Goal: Answer question/provide support

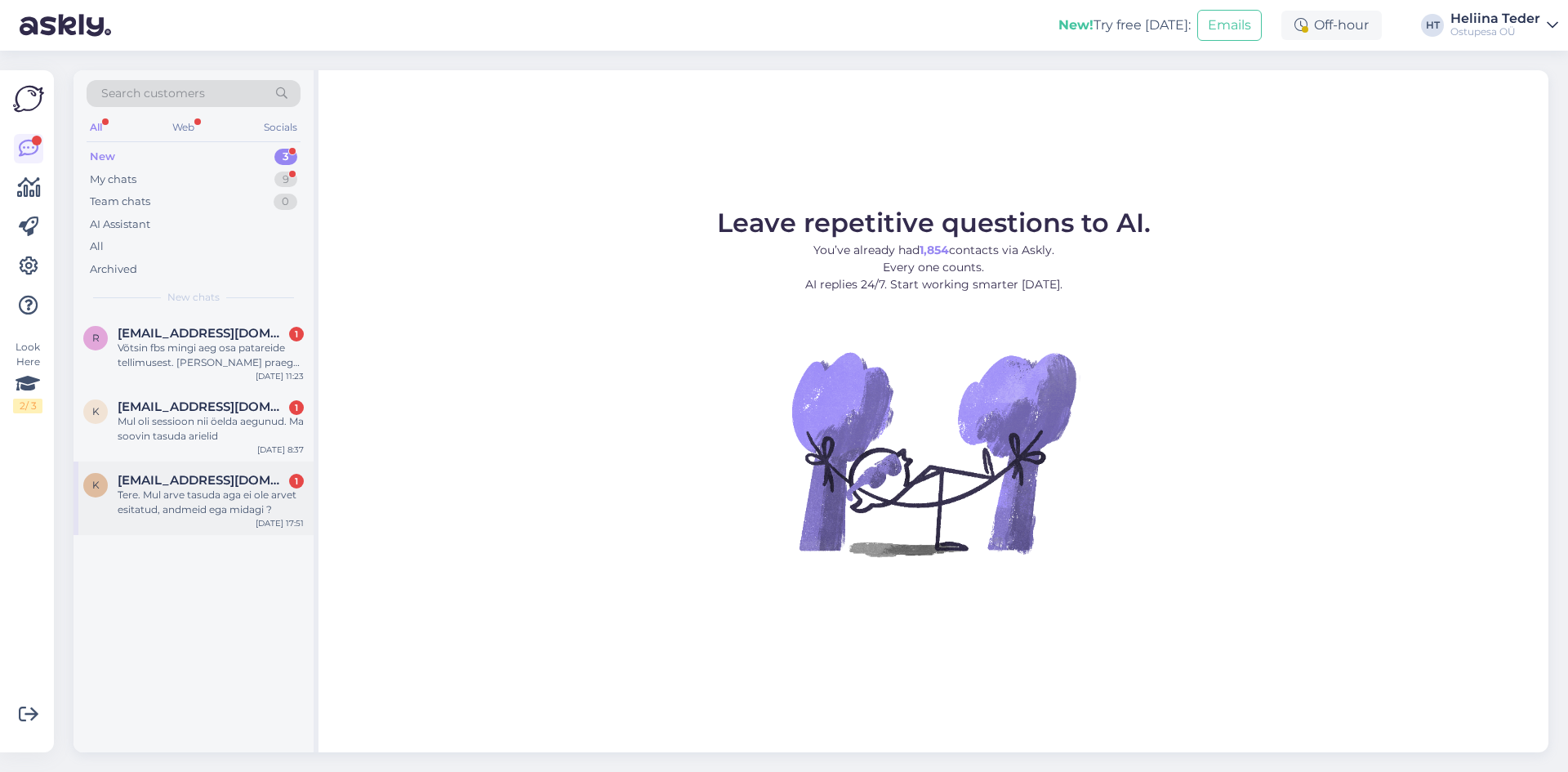
click at [235, 475] on span "[EMAIL_ADDRESS][DOMAIN_NAME]" at bounding box center [203, 480] width 170 height 15
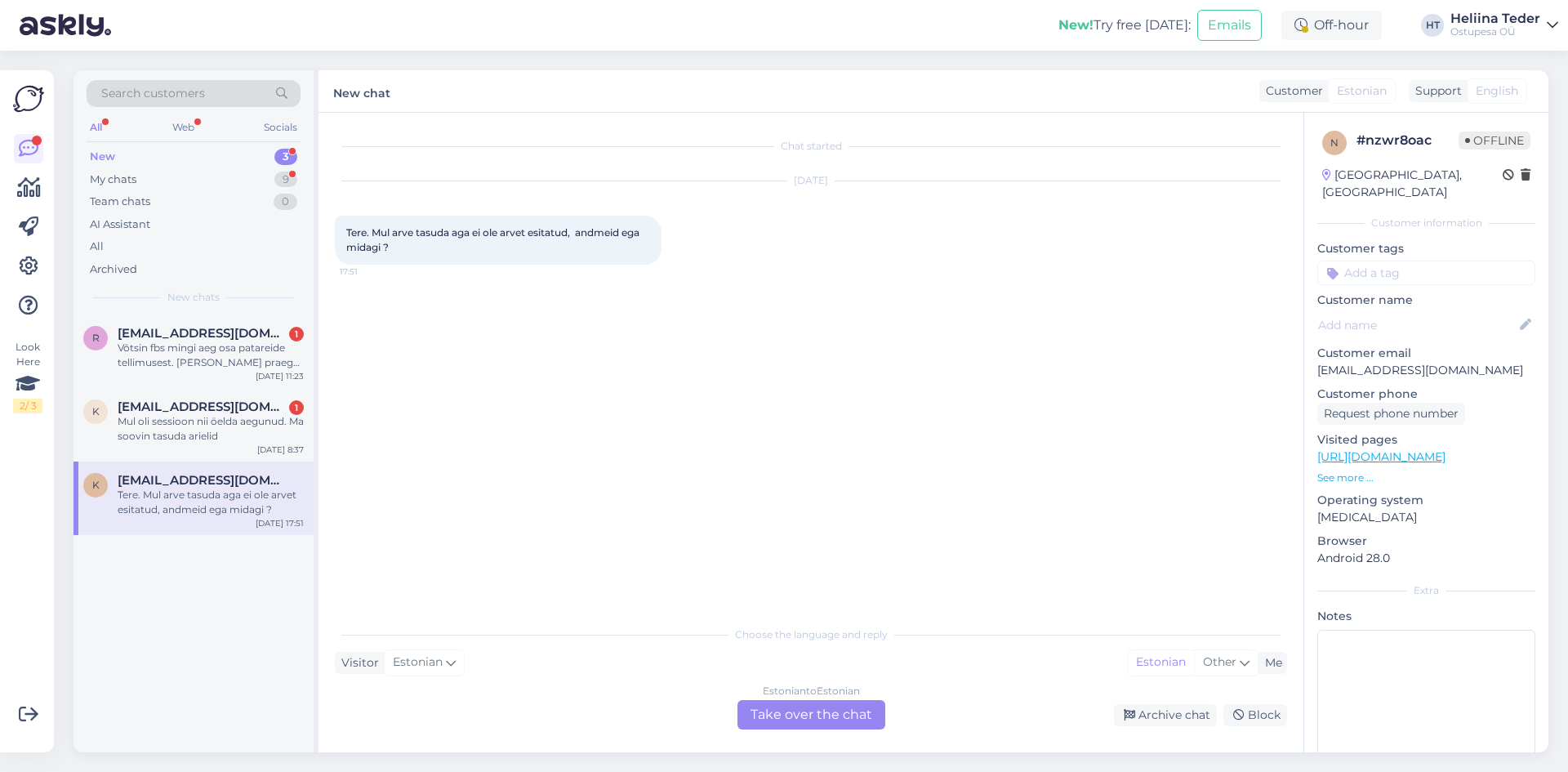
click at [1434, 361] on p "[EMAIL_ADDRESS][DOMAIN_NAME]" at bounding box center [1426, 370] width 218 height 17
copy p "[EMAIL_ADDRESS][DOMAIN_NAME]"
click at [812, 719] on div "Estonian to Estonian Take over the chat" at bounding box center [810, 714] width 148 height 29
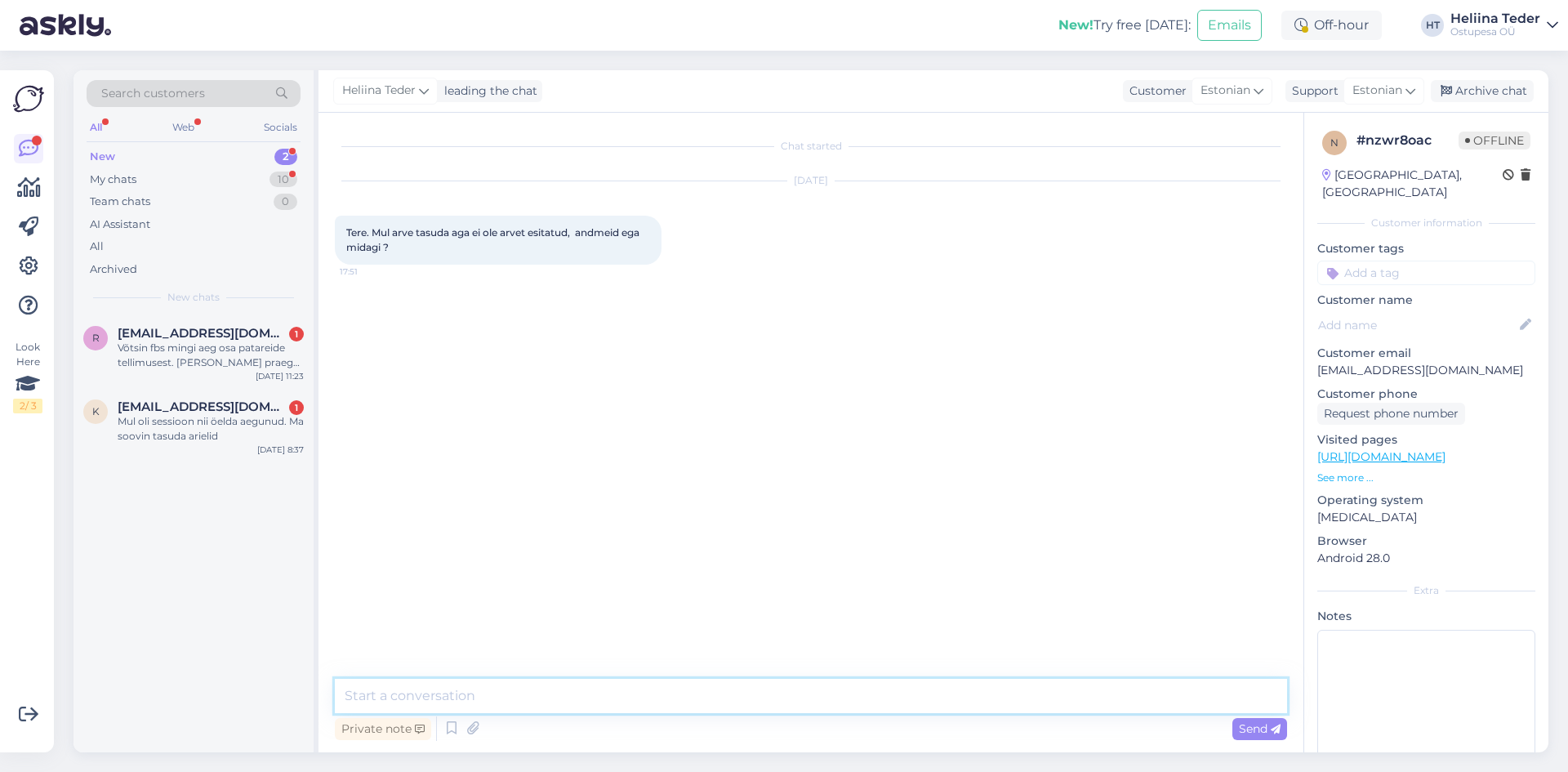
click at [607, 695] on textarea at bounding box center [810, 696] width 952 height 34
paste textarea "[EMAIL_ADDRESS][DOMAIN_NAME]"
paste textarea "53504649"
type textarea "Tere! Meie andmebaasis on varasemast Teie andmed olemas - [EMAIL_ADDRESS][DOMAI…"
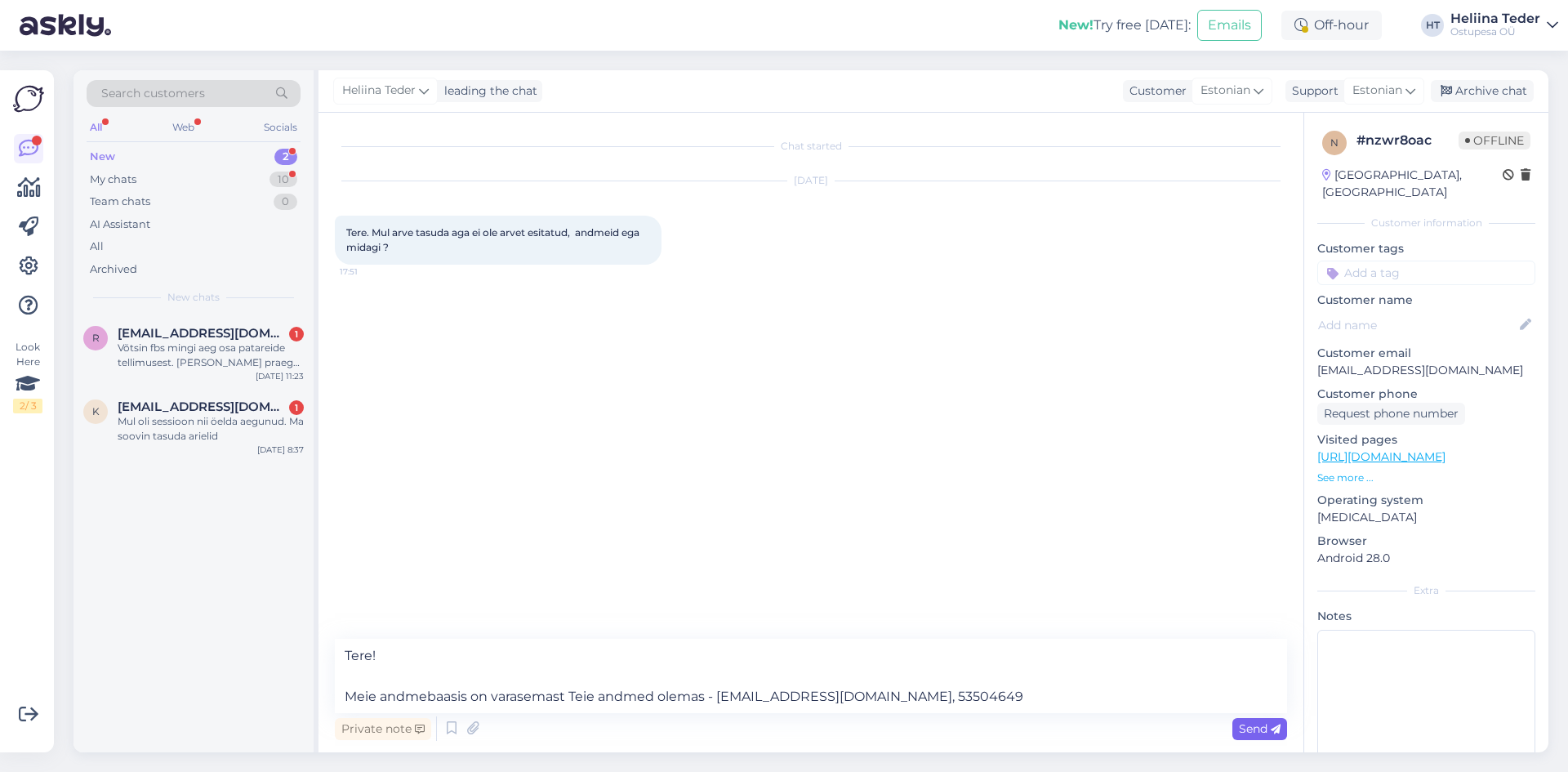
click at [1262, 731] on span "Send" at bounding box center [1259, 729] width 42 height 15
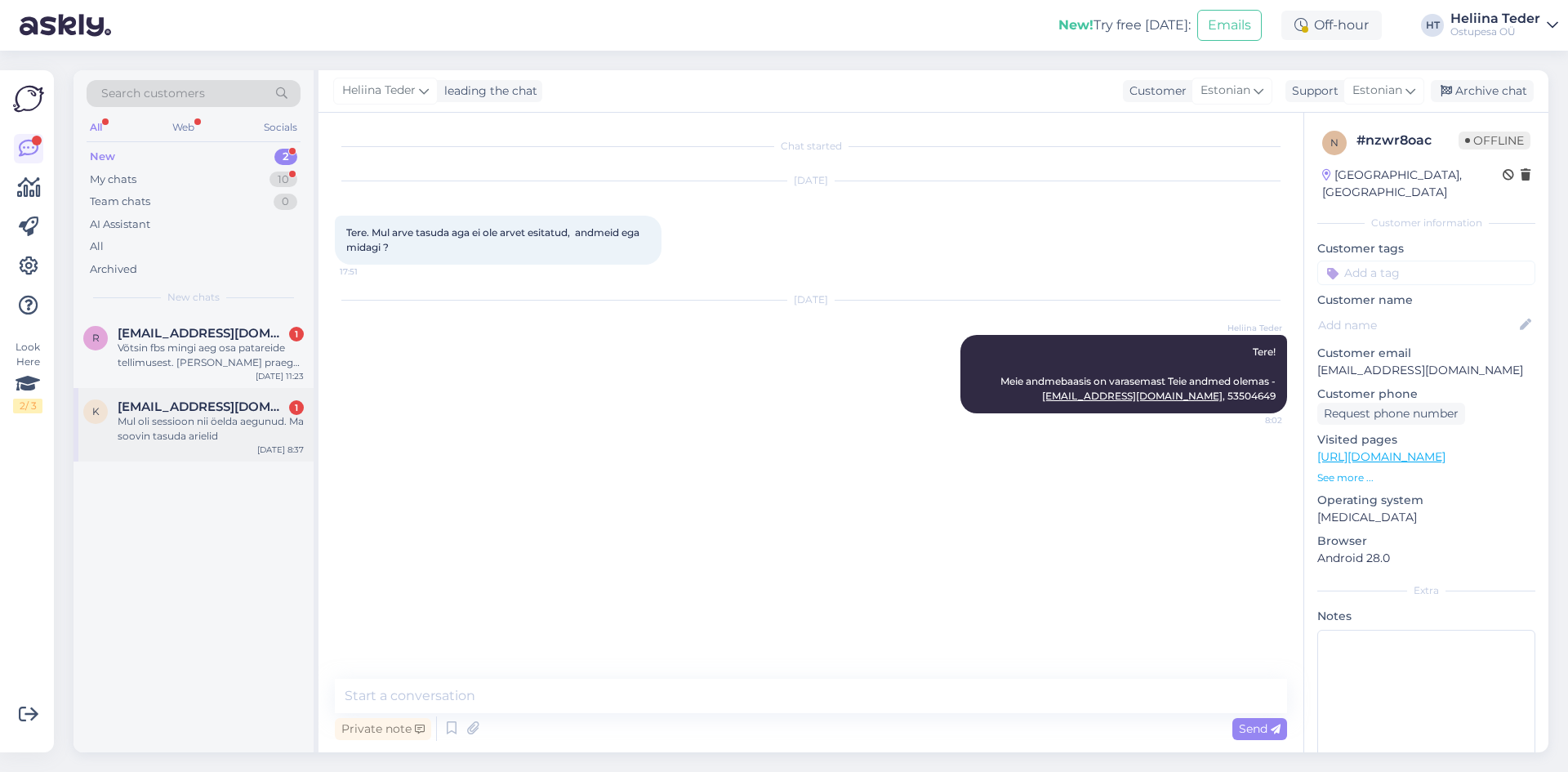
click at [190, 430] on div "Mul oli sessioon nii öelda aegunud. Ma soovin tasuda arielid" at bounding box center [210, 428] width 186 height 29
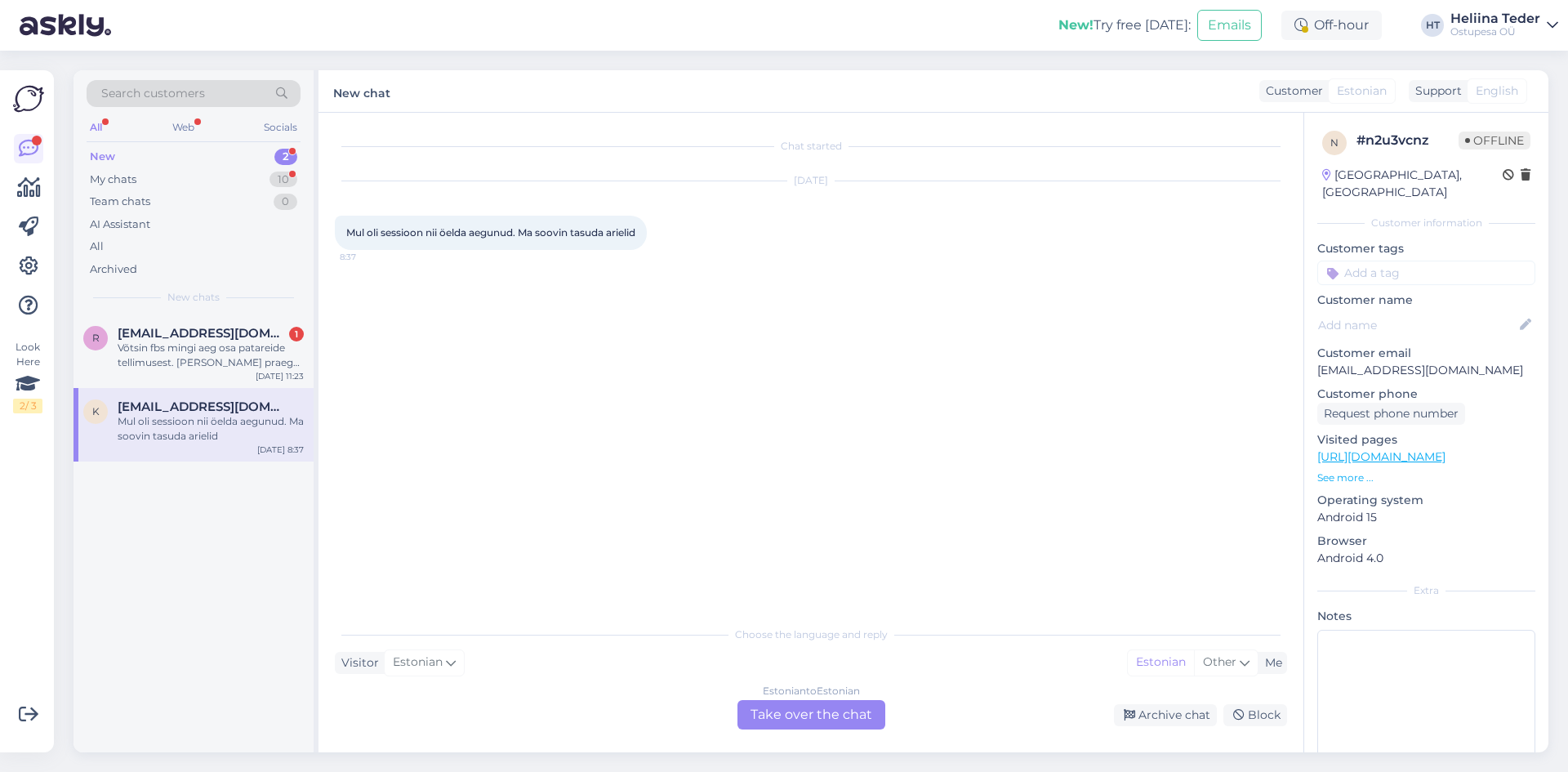
click at [1407, 361] on p "[EMAIL_ADDRESS][DOMAIN_NAME]" at bounding box center [1426, 370] width 218 height 17
copy p "[EMAIL_ADDRESS][DOMAIN_NAME]"
click at [868, 716] on div "Estonian to Estonian Take over the chat" at bounding box center [810, 714] width 148 height 29
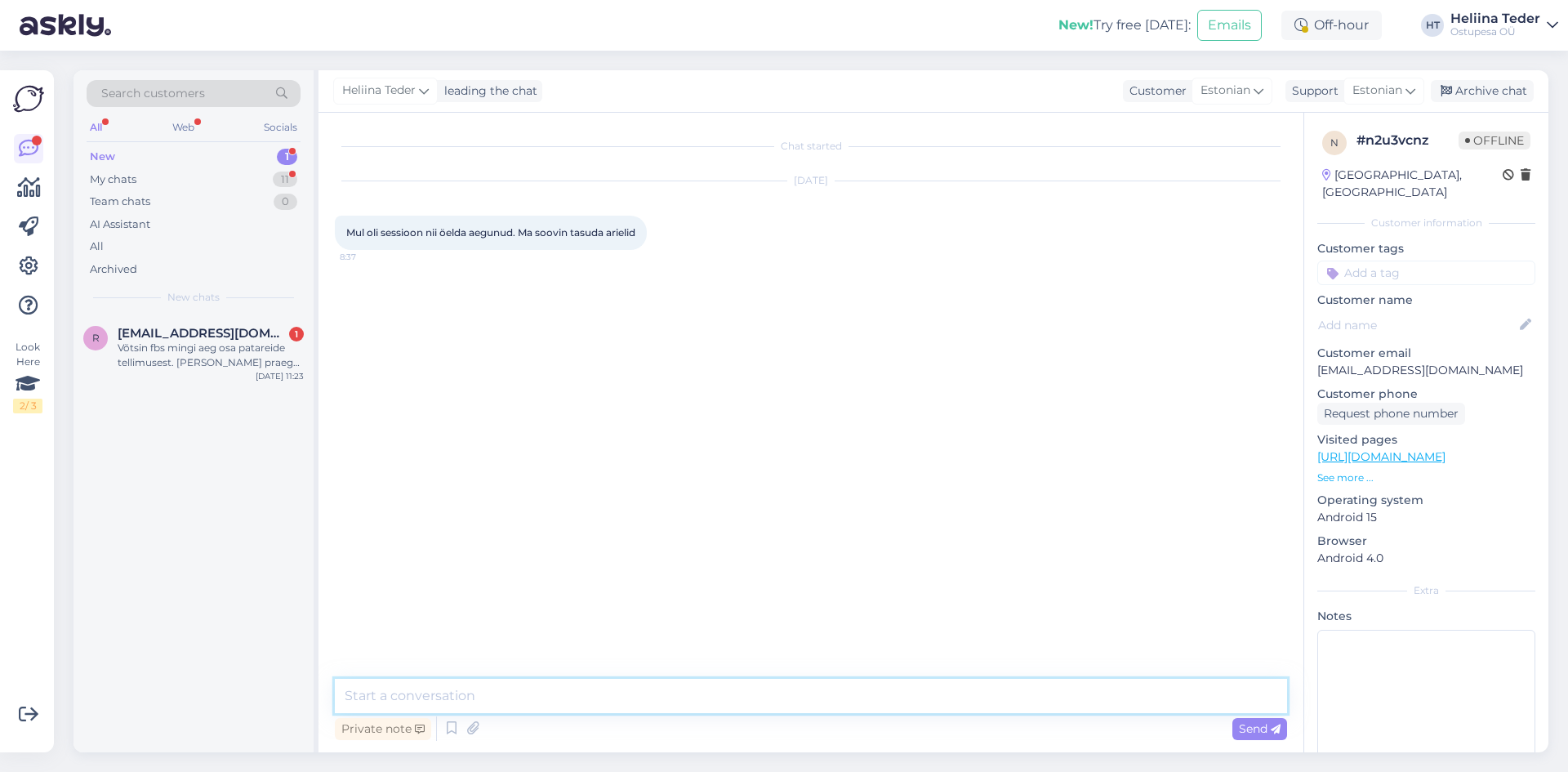
click at [496, 705] on textarea at bounding box center [810, 696] width 952 height 34
type textarea "Tere! Palume [PERSON_NAME] nime, et saaksime üle vaadata. :)"
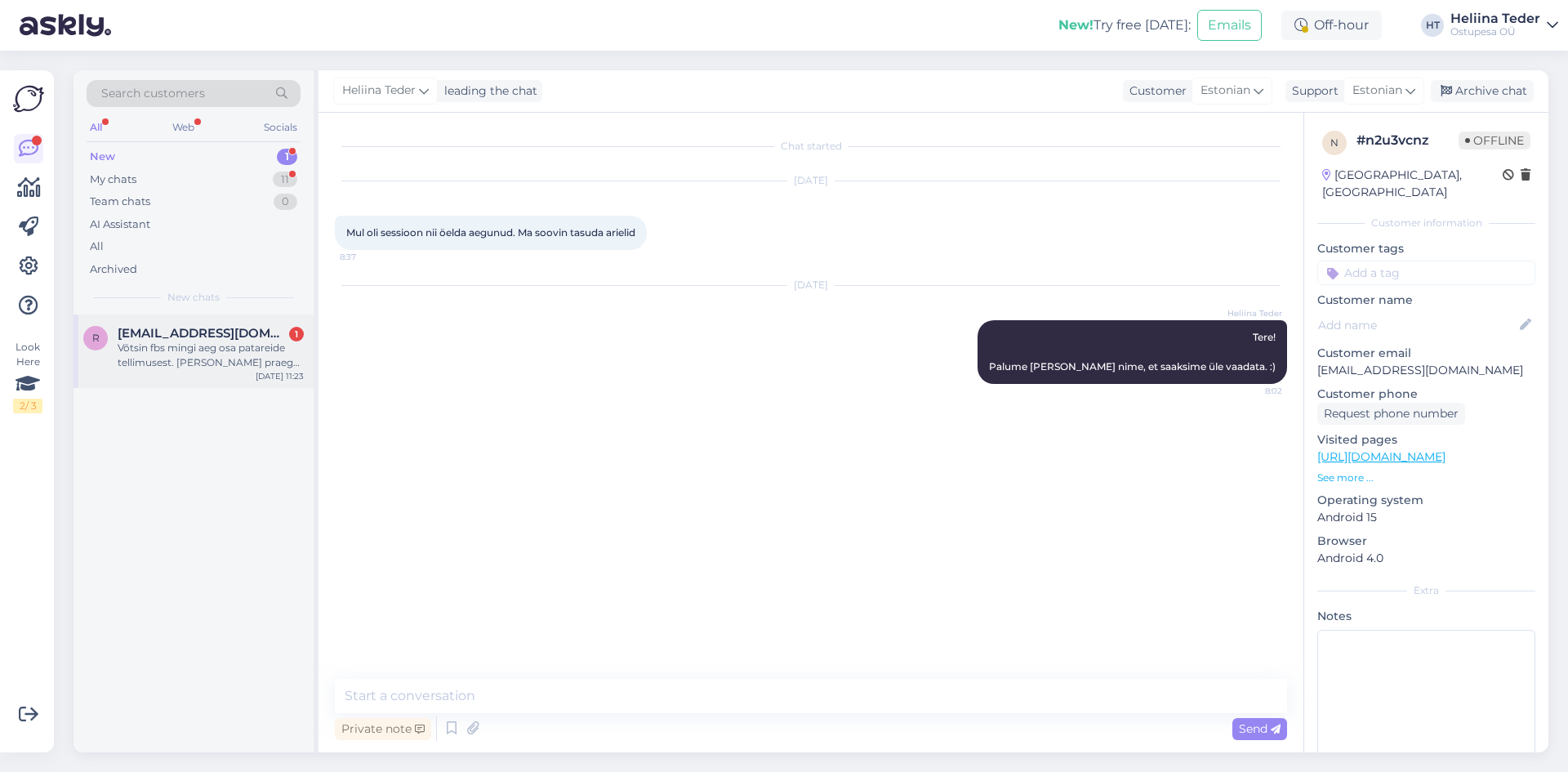
click at [207, 366] on div "Võtsin fbs mingi aeg osa patareide tellimusest. [PERSON_NAME] praegu meelse et …" at bounding box center [210, 355] width 186 height 29
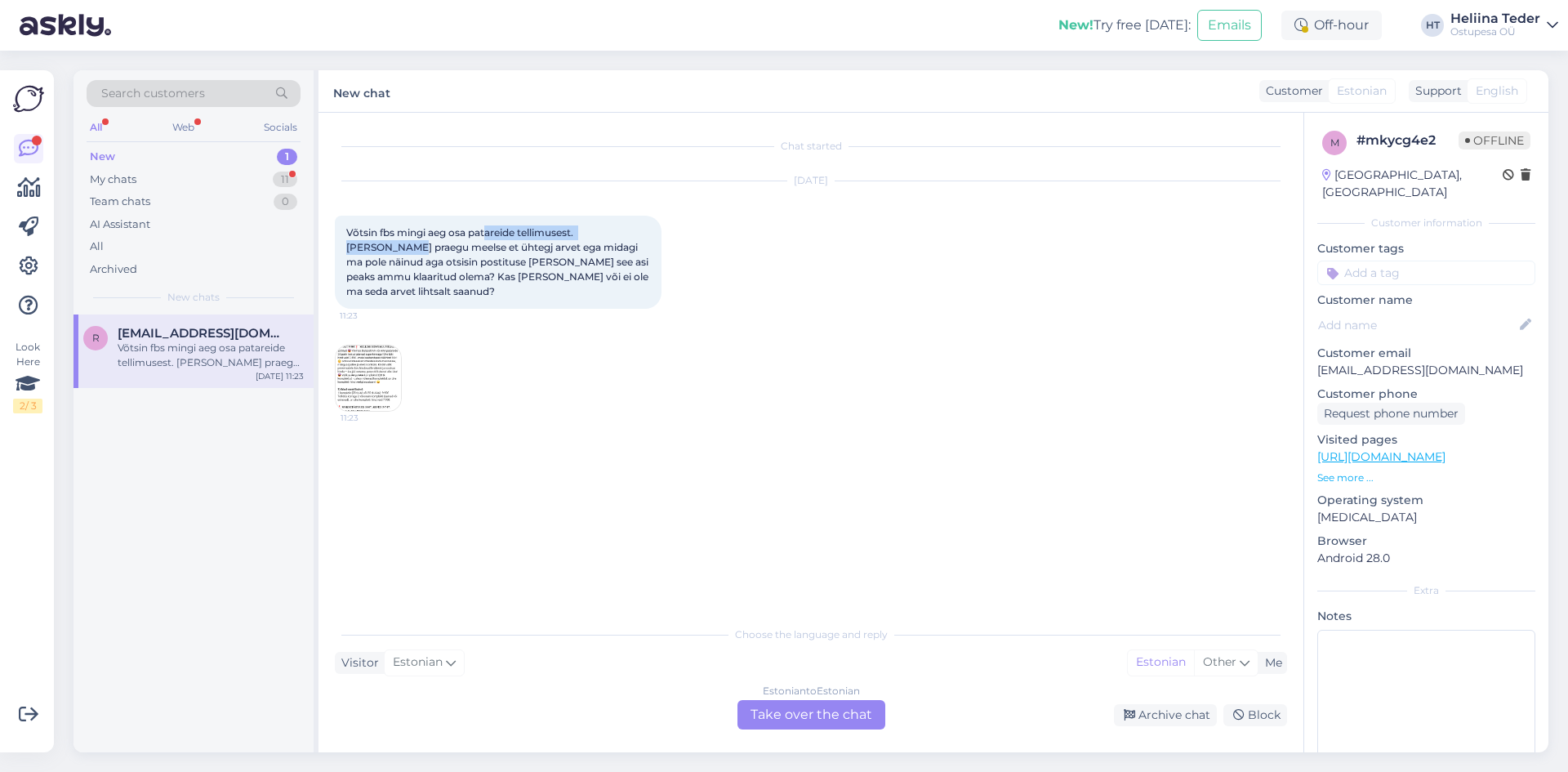
click at [655, 238] on div "Võtsin fbs mingi aeg osa patareide tellimusest. [PERSON_NAME] praegu meelse et …" at bounding box center [498, 261] width 326 height 93
click at [608, 239] on div "Võtsin fbs mingi aeg osa patareide tellimusest. [PERSON_NAME] praegu meelse et …" at bounding box center [498, 261] width 326 height 93
drag, startPoint x: 464, startPoint y: 245, endPoint x: 554, endPoint y: 249, distance: 90.1
click at [554, 249] on span "Võtsin fbs mingi aeg osa patareide tellimusest. [PERSON_NAME] praegu meelse et …" at bounding box center [498, 261] width 305 height 71
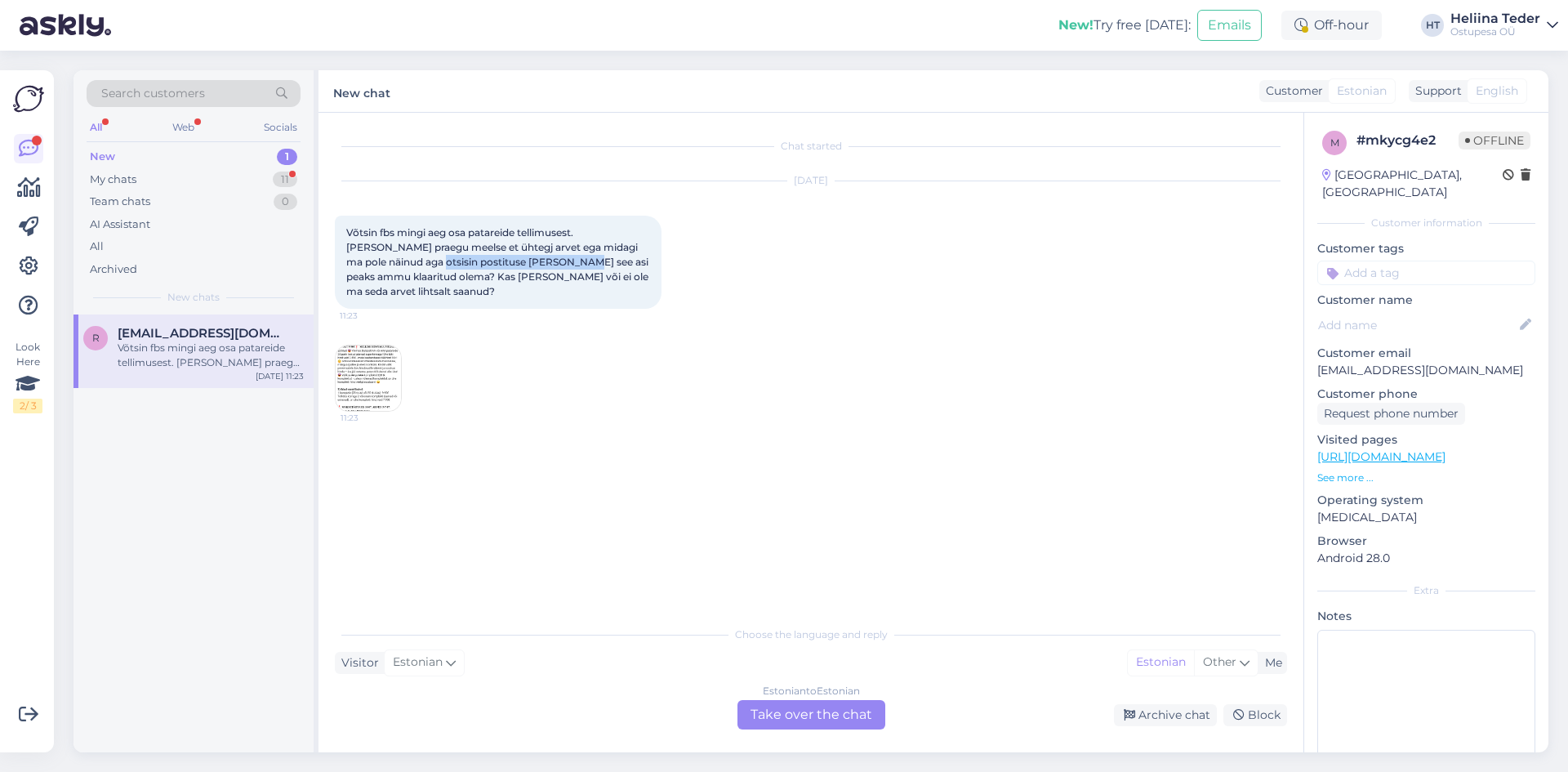
drag, startPoint x: 385, startPoint y: 263, endPoint x: 519, endPoint y: 260, distance: 134.0
click at [519, 260] on span "Võtsin fbs mingi aeg osa patareide tellimusest. [PERSON_NAME] praegu meelse et …" at bounding box center [498, 261] width 305 height 71
click at [590, 260] on span "Võtsin fbs mingi aeg osa patareide tellimusest. [PERSON_NAME] praegu meelse et …" at bounding box center [498, 261] width 305 height 71
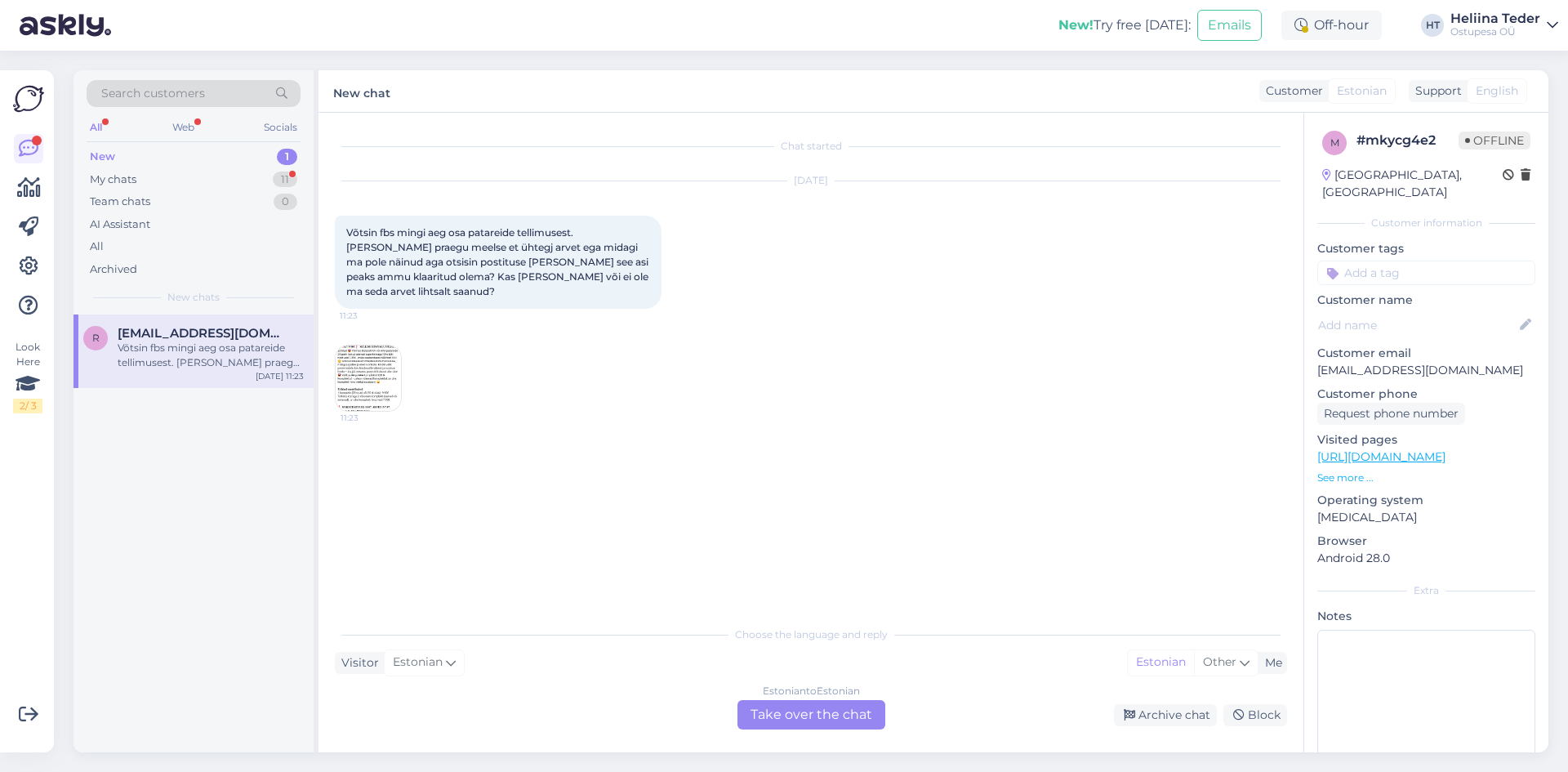
click at [375, 361] on img at bounding box center [368, 378] width 65 height 65
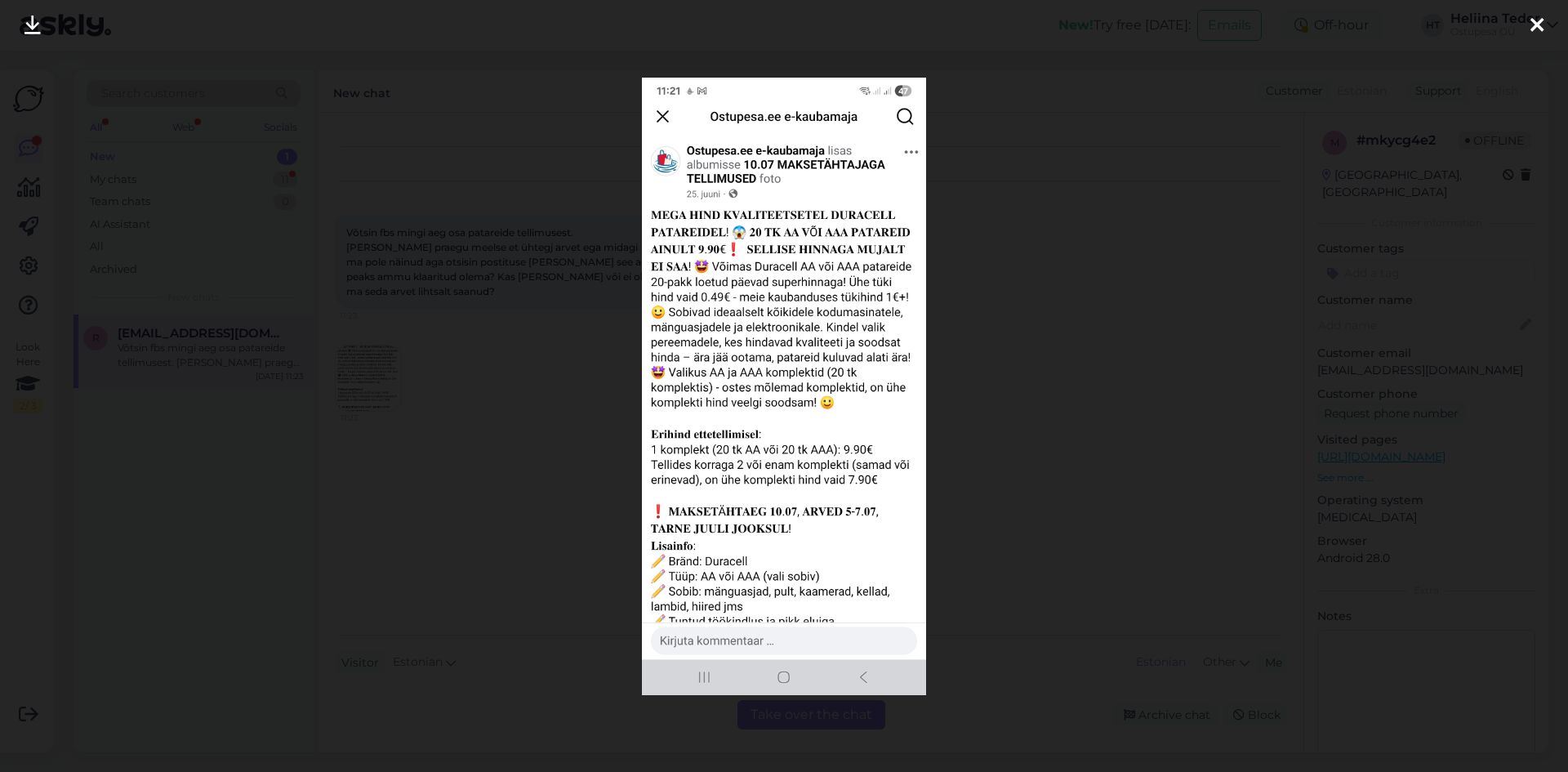
click at [507, 232] on div at bounding box center [784, 386] width 1568 height 772
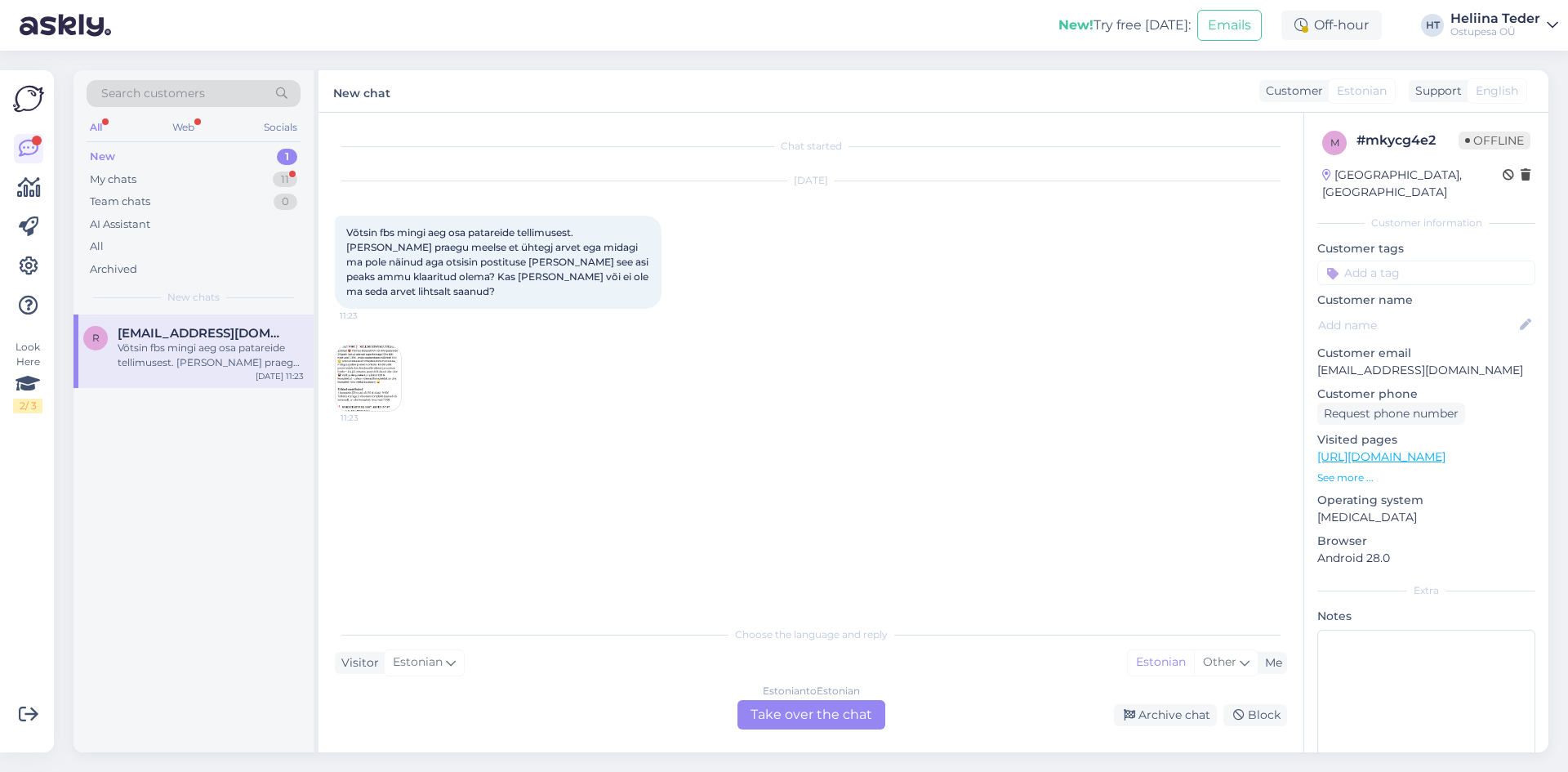
click at [1370, 361] on p "[EMAIL_ADDRESS][DOMAIN_NAME]" at bounding box center [1426, 370] width 218 height 17
copy p "[EMAIL_ADDRESS][DOMAIN_NAME]"
click at [827, 710] on div "Estonian to Estonian Take over the chat" at bounding box center [810, 714] width 148 height 29
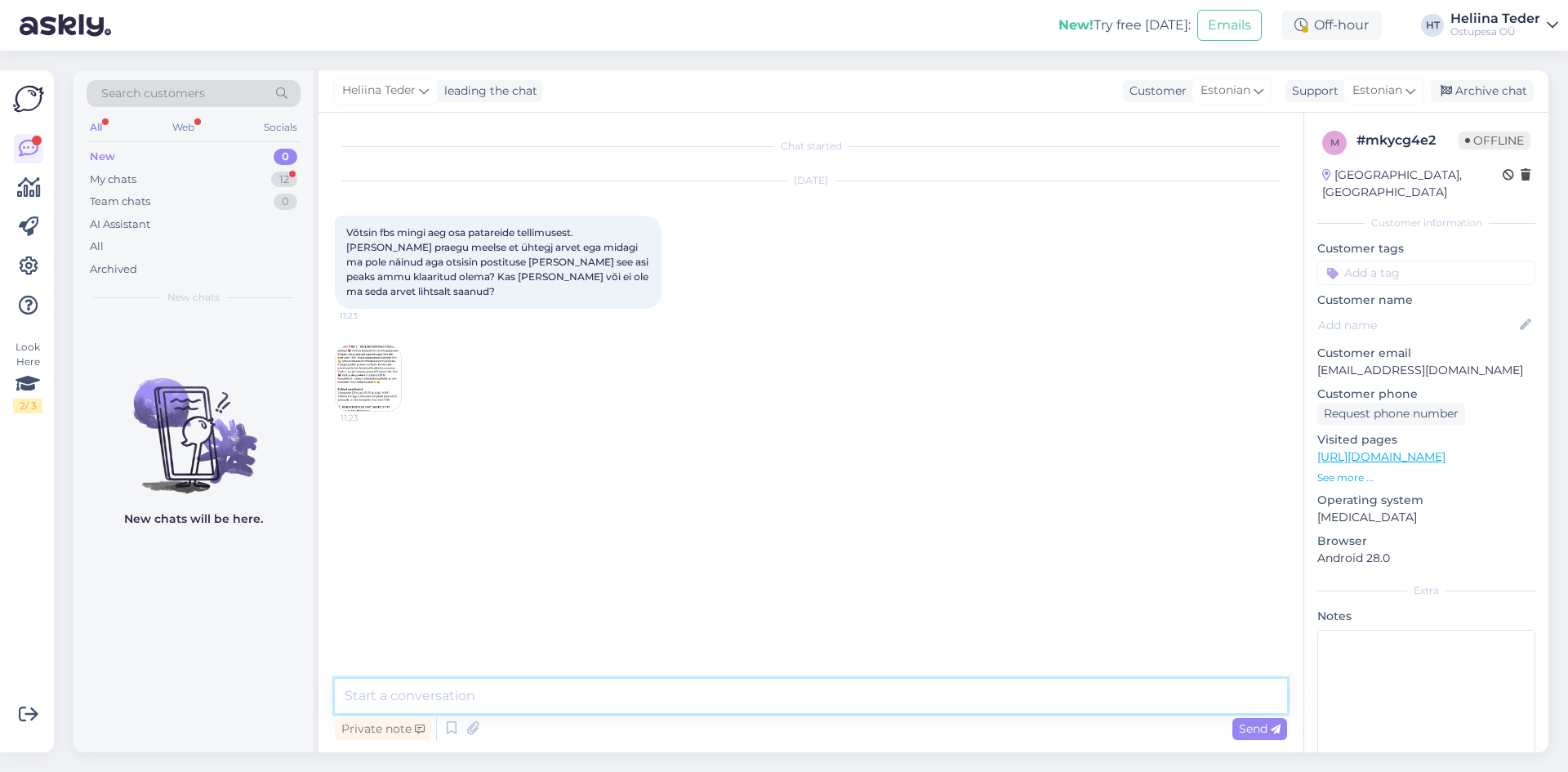
click at [470, 696] on textarea at bounding box center [810, 696] width 952 height 34
click at [705, 701] on textarea "Tere! Teie e-maili järgi ühtegi nime andmebaasist ei leia" at bounding box center [810, 676] width 952 height 75
click at [363, 379] on img at bounding box center [368, 378] width 65 height 65
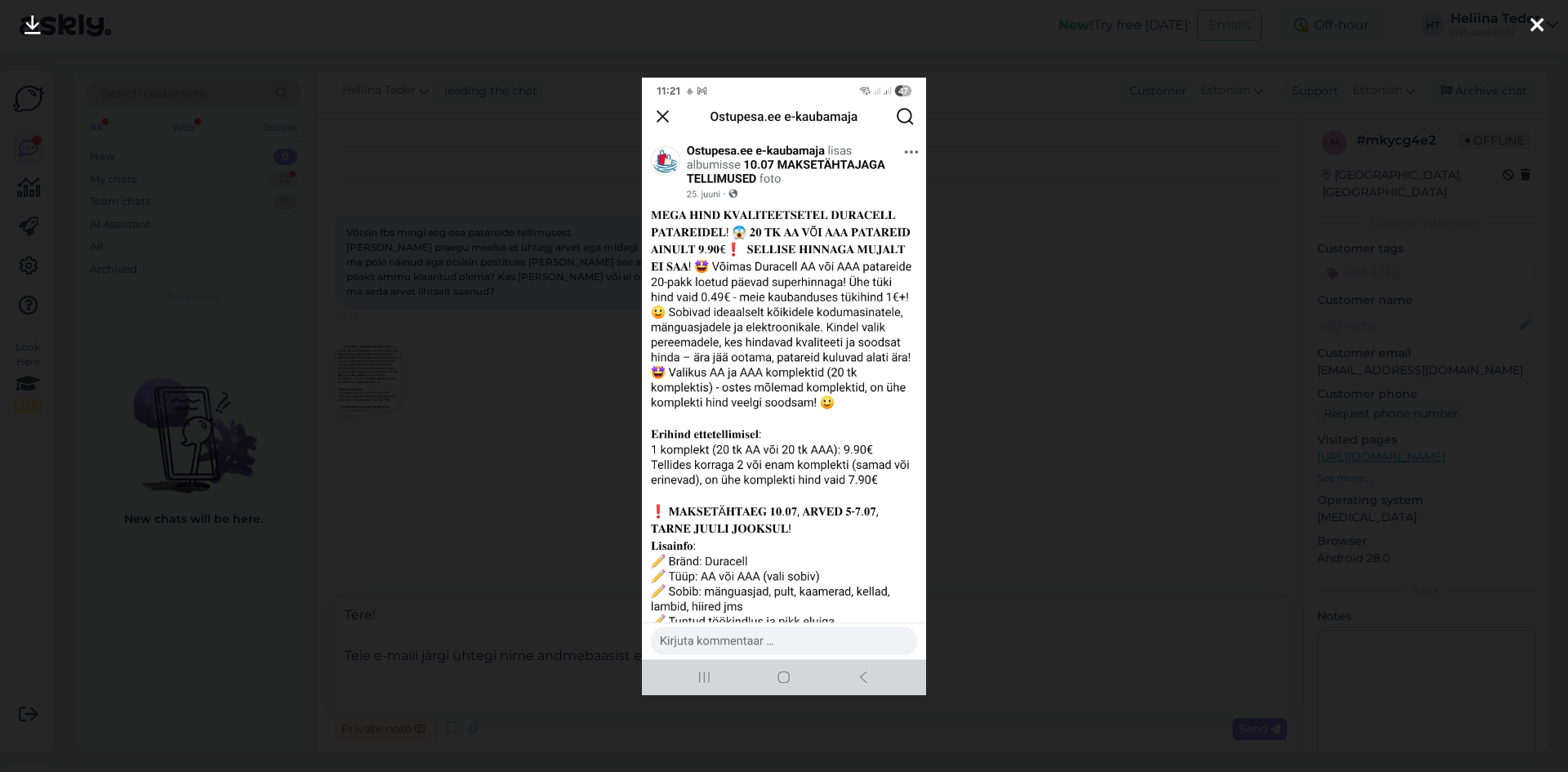
click at [375, 462] on div at bounding box center [784, 386] width 1568 height 772
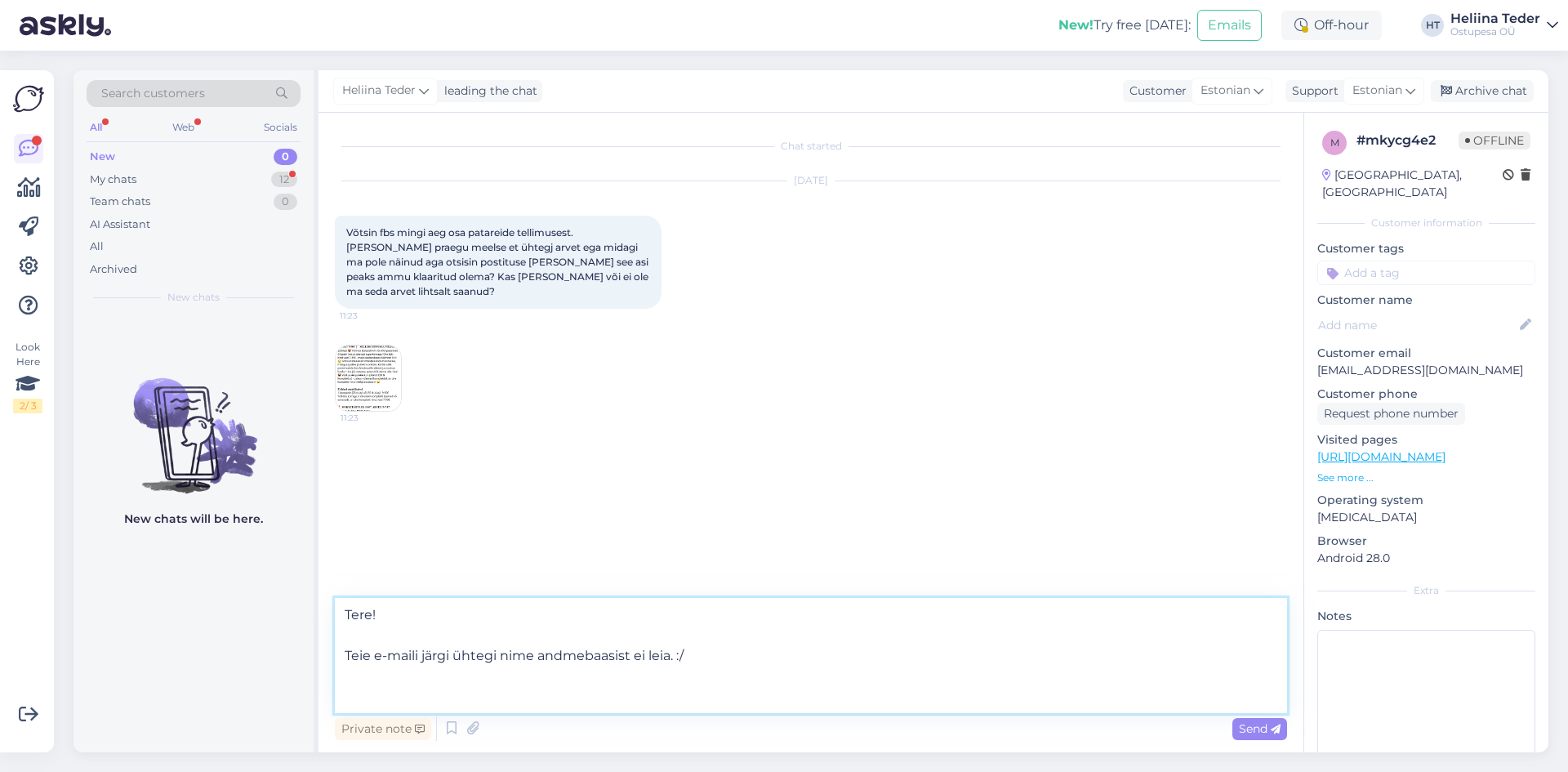
drag, startPoint x: 359, startPoint y: 699, endPoint x: 363, endPoint y: 627, distance: 72.1
click at [359, 700] on textarea "Tere! Teie e-maili järgi ühtegi nime andmebaasist ei leia. :/" at bounding box center [810, 655] width 952 height 115
click at [378, 358] on img at bounding box center [368, 378] width 65 height 65
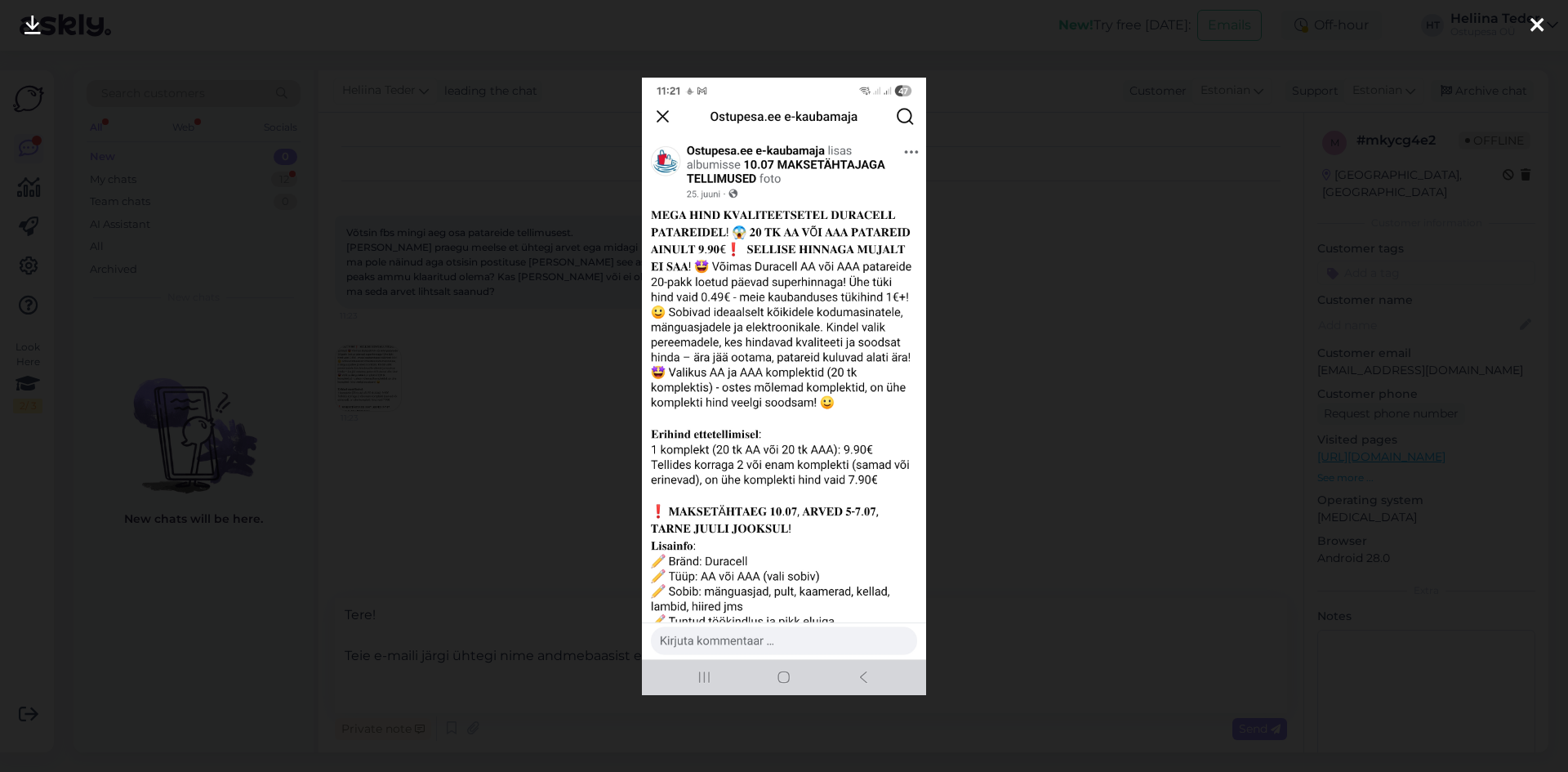
click at [378, 358] on div at bounding box center [784, 386] width 1568 height 772
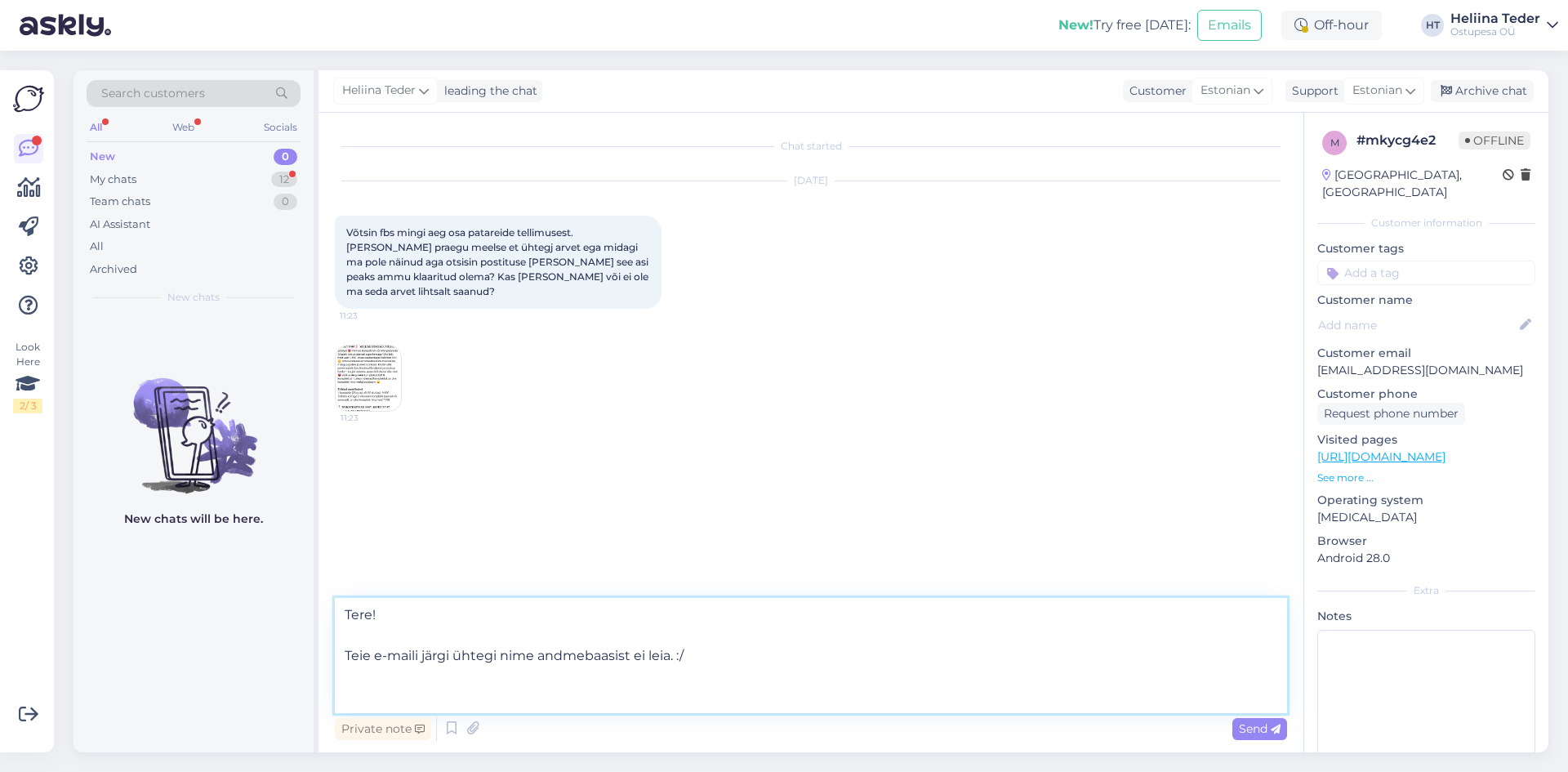
click at [376, 690] on textarea "Tere! Teie e-maili järgi ühtegi nime andmebaasist ei leia. :/" at bounding box center [810, 655] width 952 height 115
type textarea "Tere! Teie e-maili järgi ühtegi nime andmebaasist ei leia. :/ Antud kuvatõmmise…"
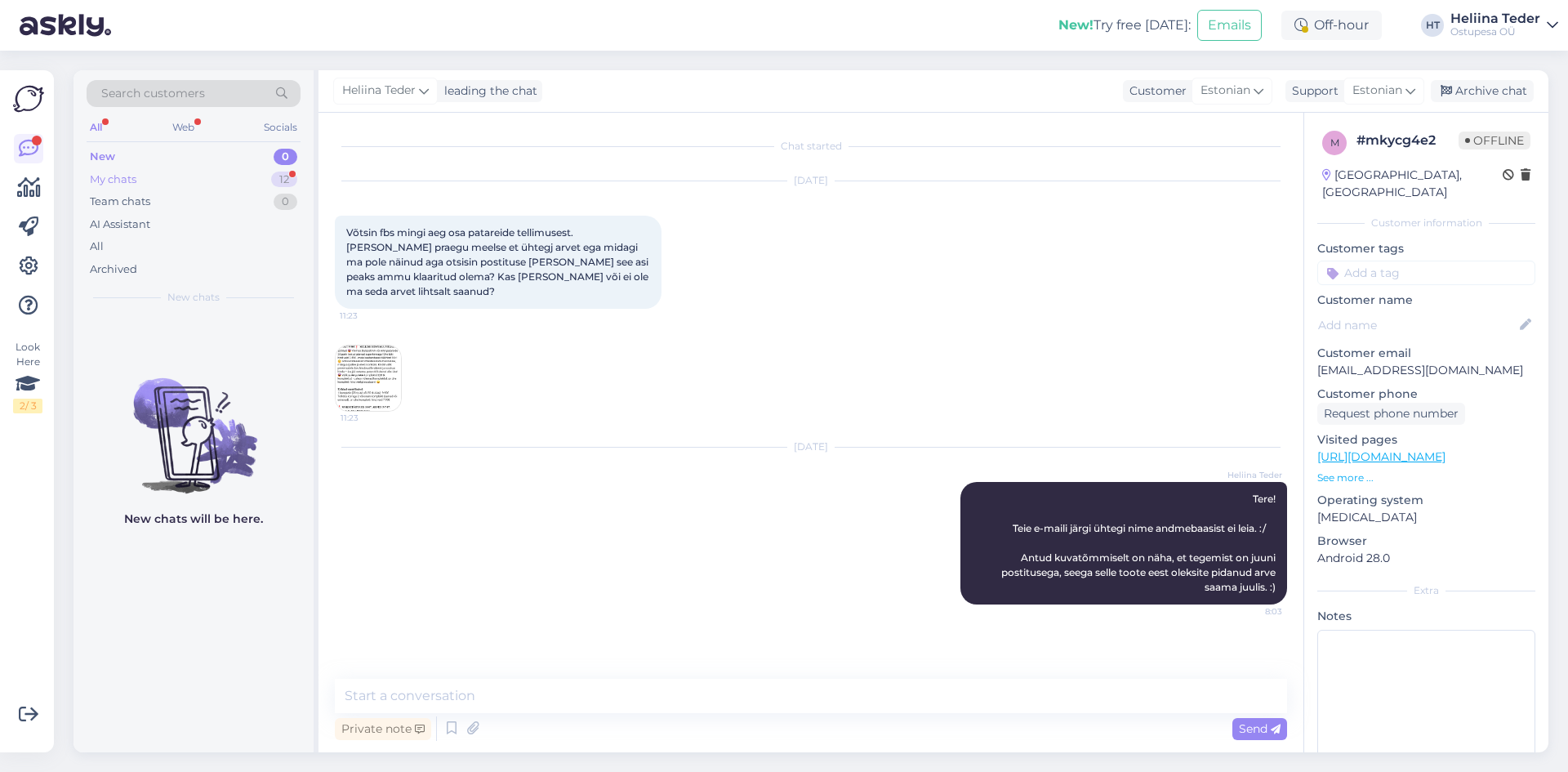
click at [116, 174] on div "My chats" at bounding box center [112, 179] width 46 height 16
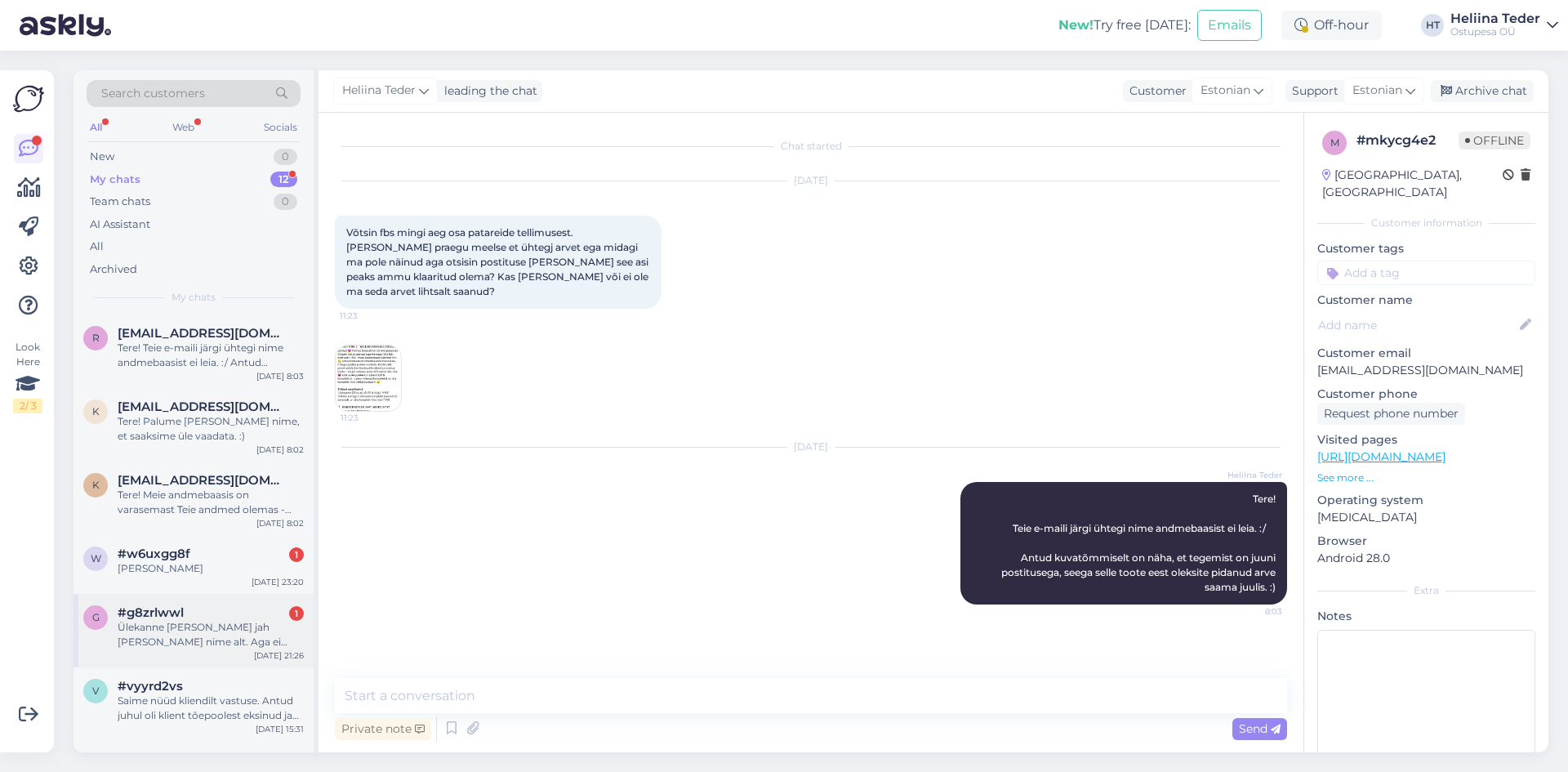
click at [206, 628] on div "Ülekanne [PERSON_NAME] jah [PERSON_NAME] nime alt. Aga ei kasutanud makselinki.…" at bounding box center [210, 634] width 186 height 29
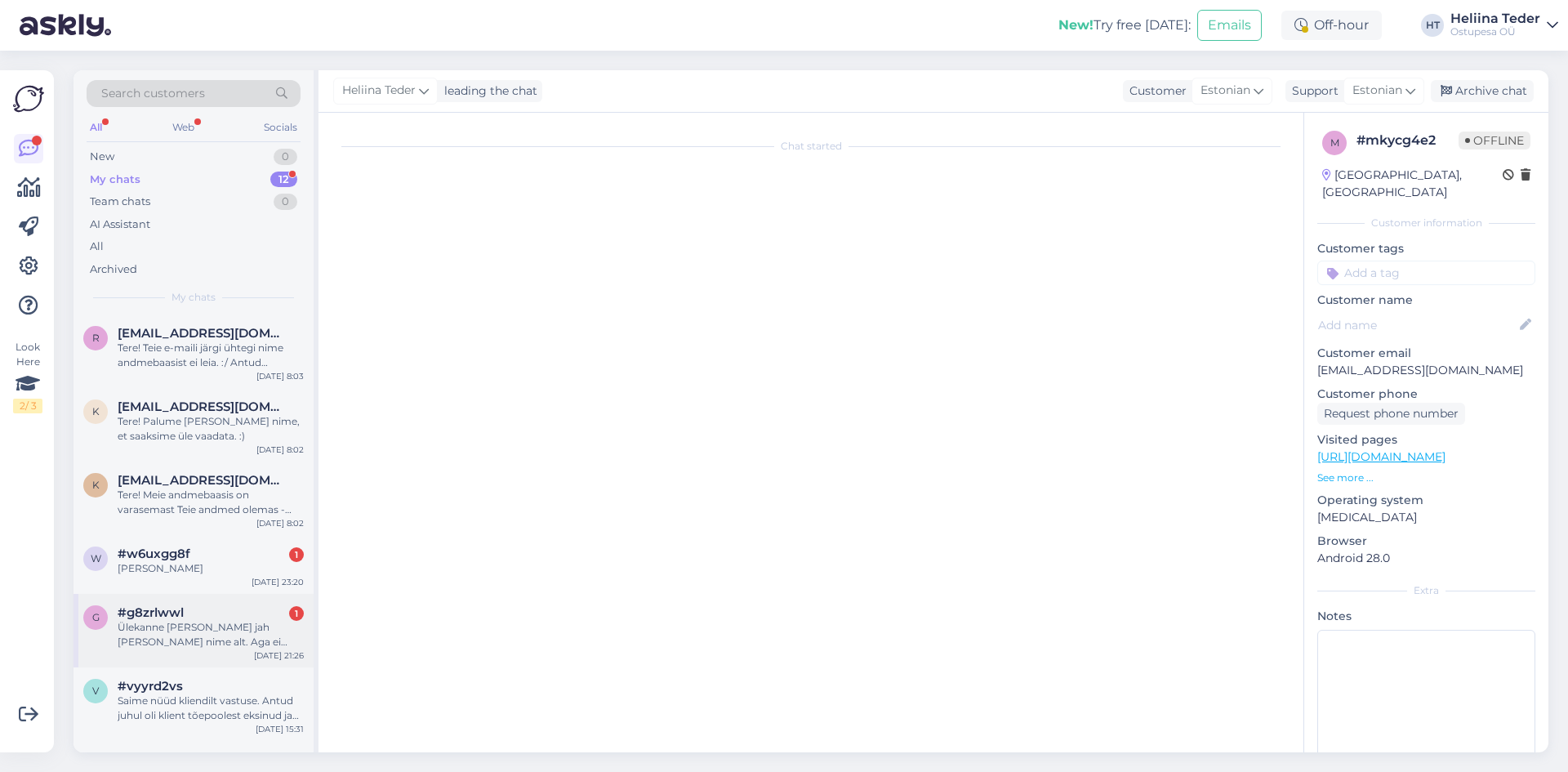
scroll to position [207, 0]
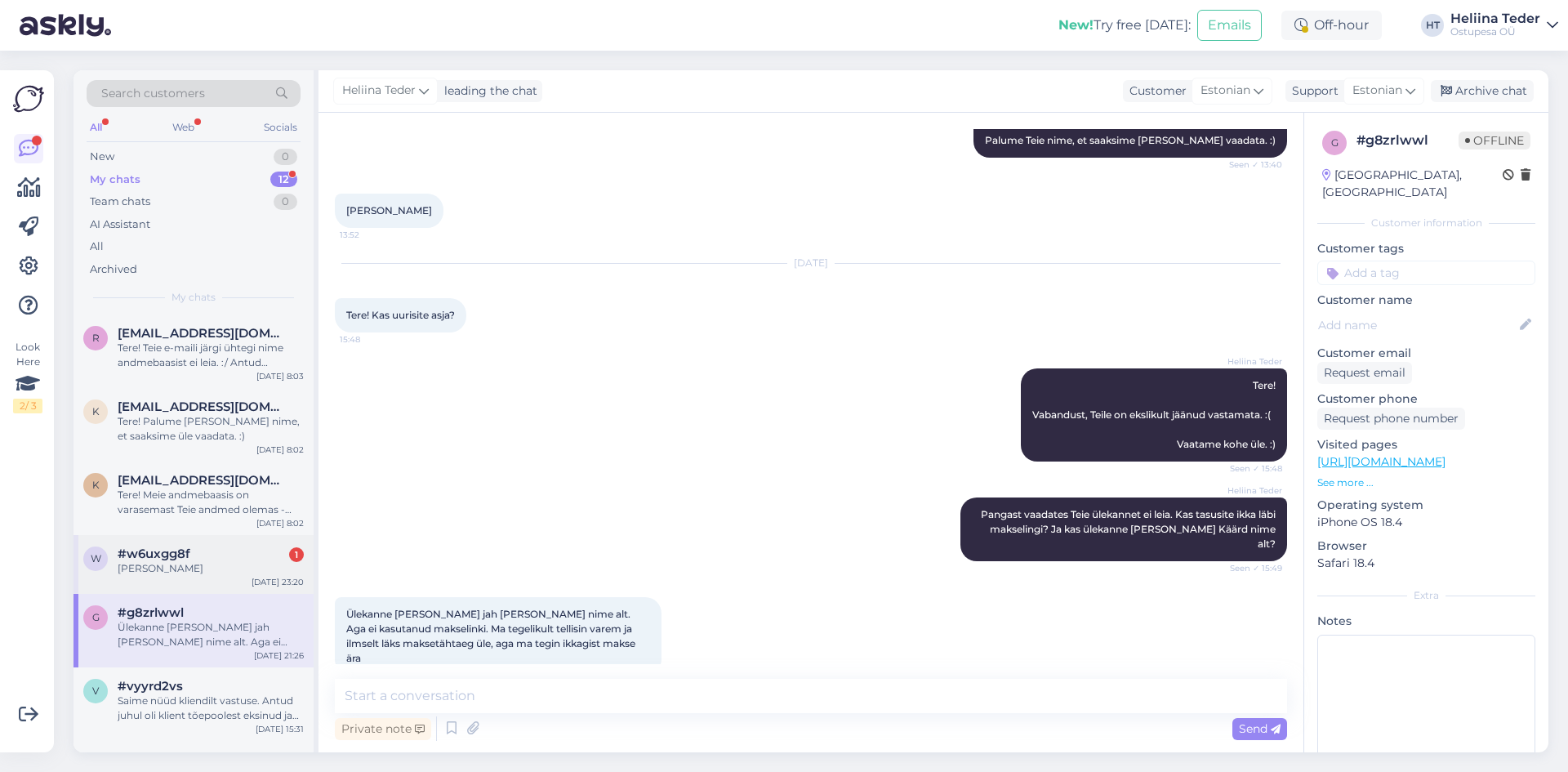
click at [195, 558] on div "#w6uxgg8f 1" at bounding box center [210, 554] width 186 height 15
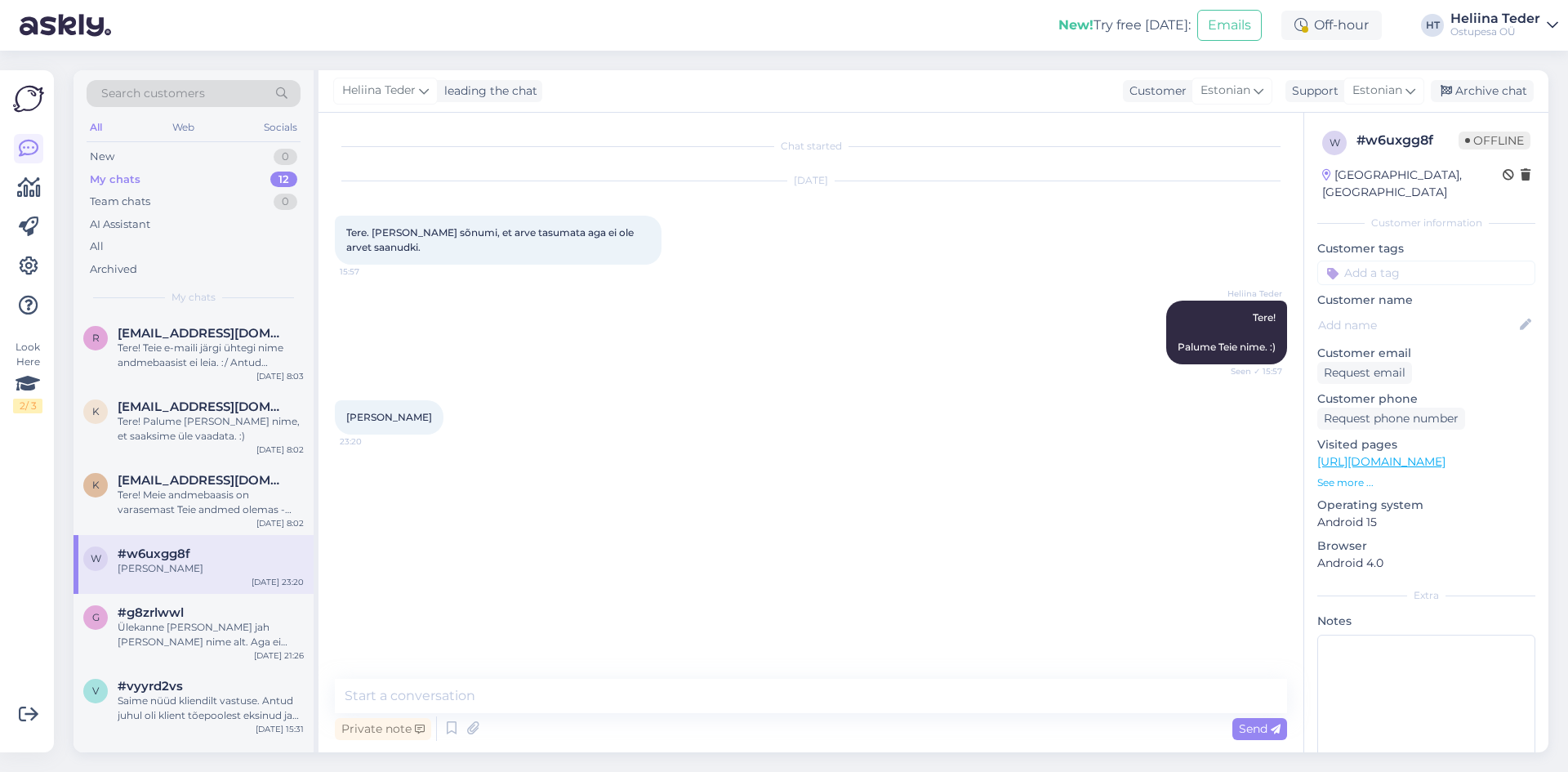
click at [382, 412] on span "[PERSON_NAME]" at bounding box center [389, 416] width 86 height 12
copy div "[PERSON_NAME] 23:20"
click at [559, 700] on textarea at bounding box center [810, 696] width 952 height 34
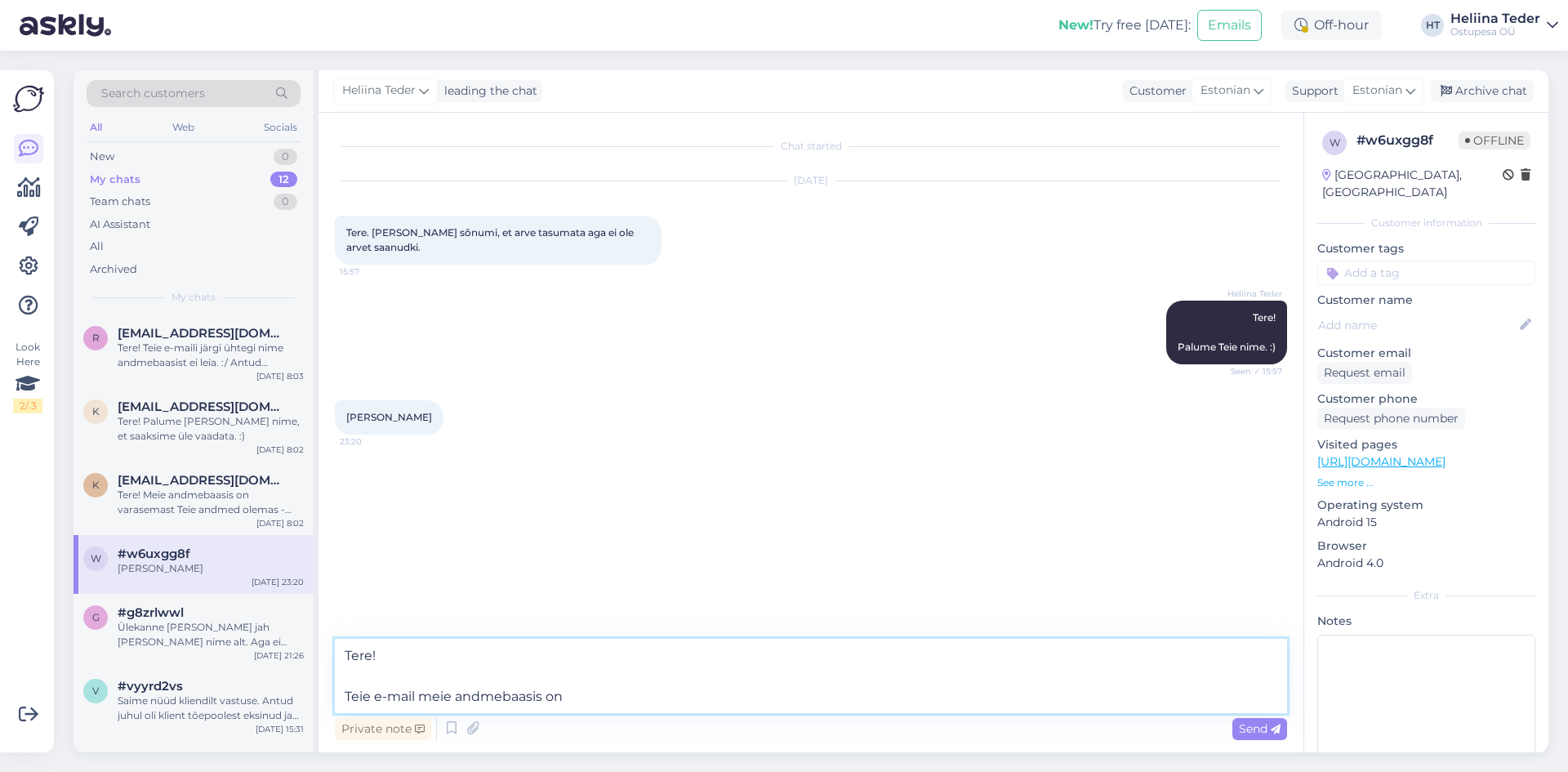
paste textarea "[EMAIL_ADDRESS][DOMAIN_NAME]"
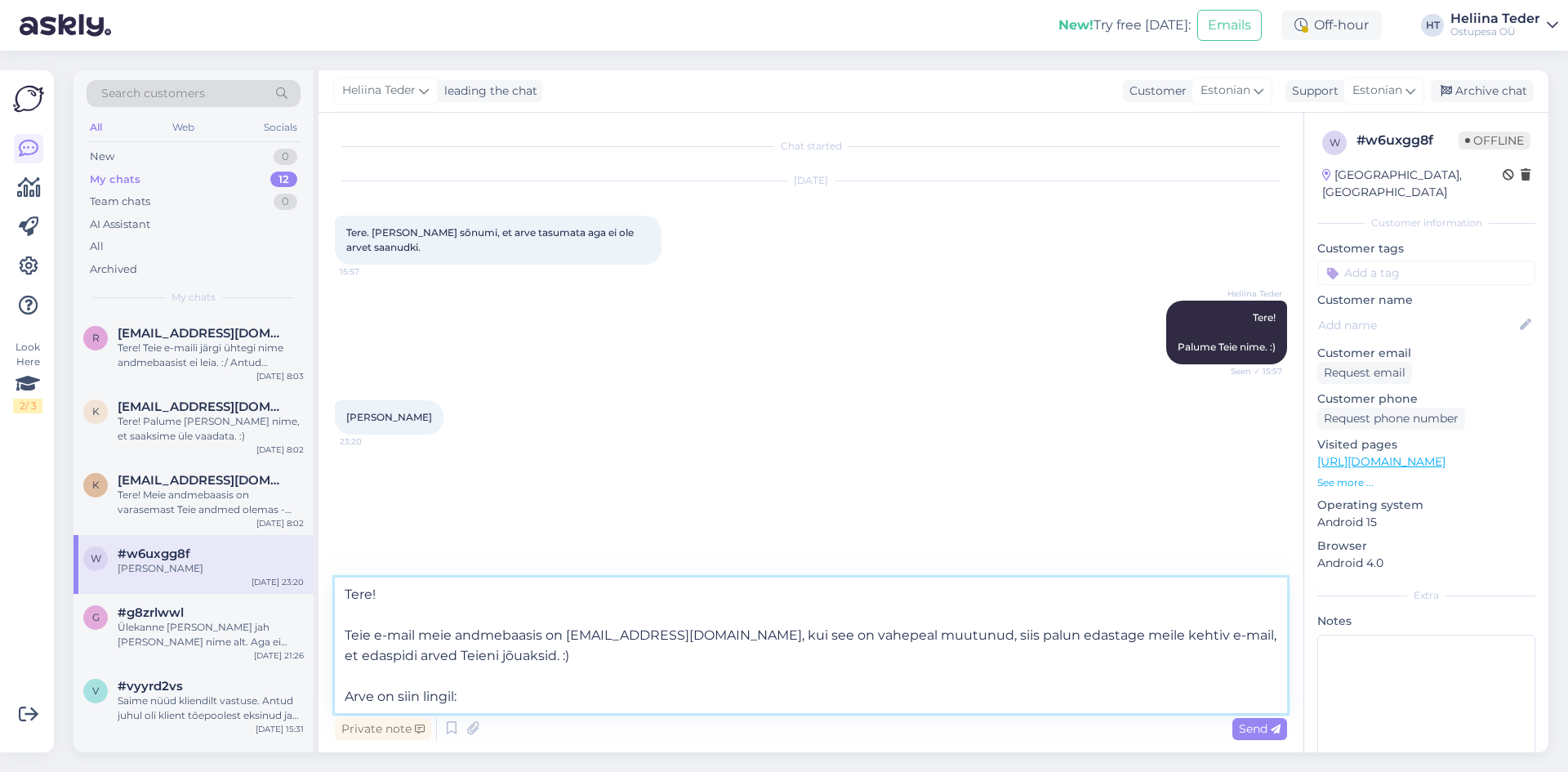
click at [503, 698] on textarea "Tere! Teie e-mail meie andmebaasis on [EMAIL_ADDRESS][DOMAIN_NAME], kui see on …" at bounding box center [810, 646] width 952 height 136
paste textarea "[URL][DOMAIN_NAME]"
type textarea "Tere! Teie e-mail meie andmebaasis on [EMAIL_ADDRESS][DOMAIN_NAME], kui see on …"
click at [1254, 732] on span "Send" at bounding box center [1259, 729] width 42 height 15
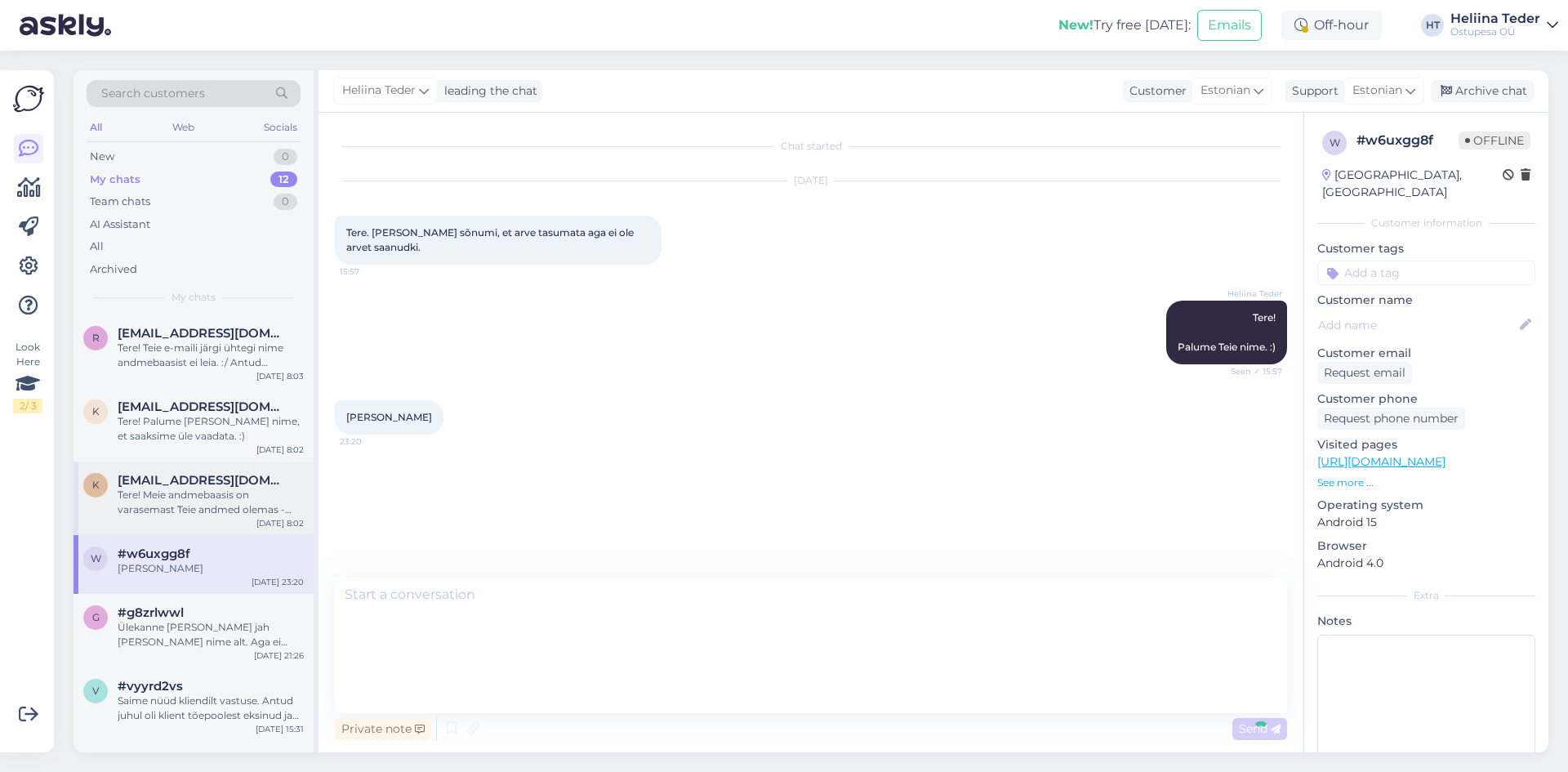
scroll to position [10, 0]
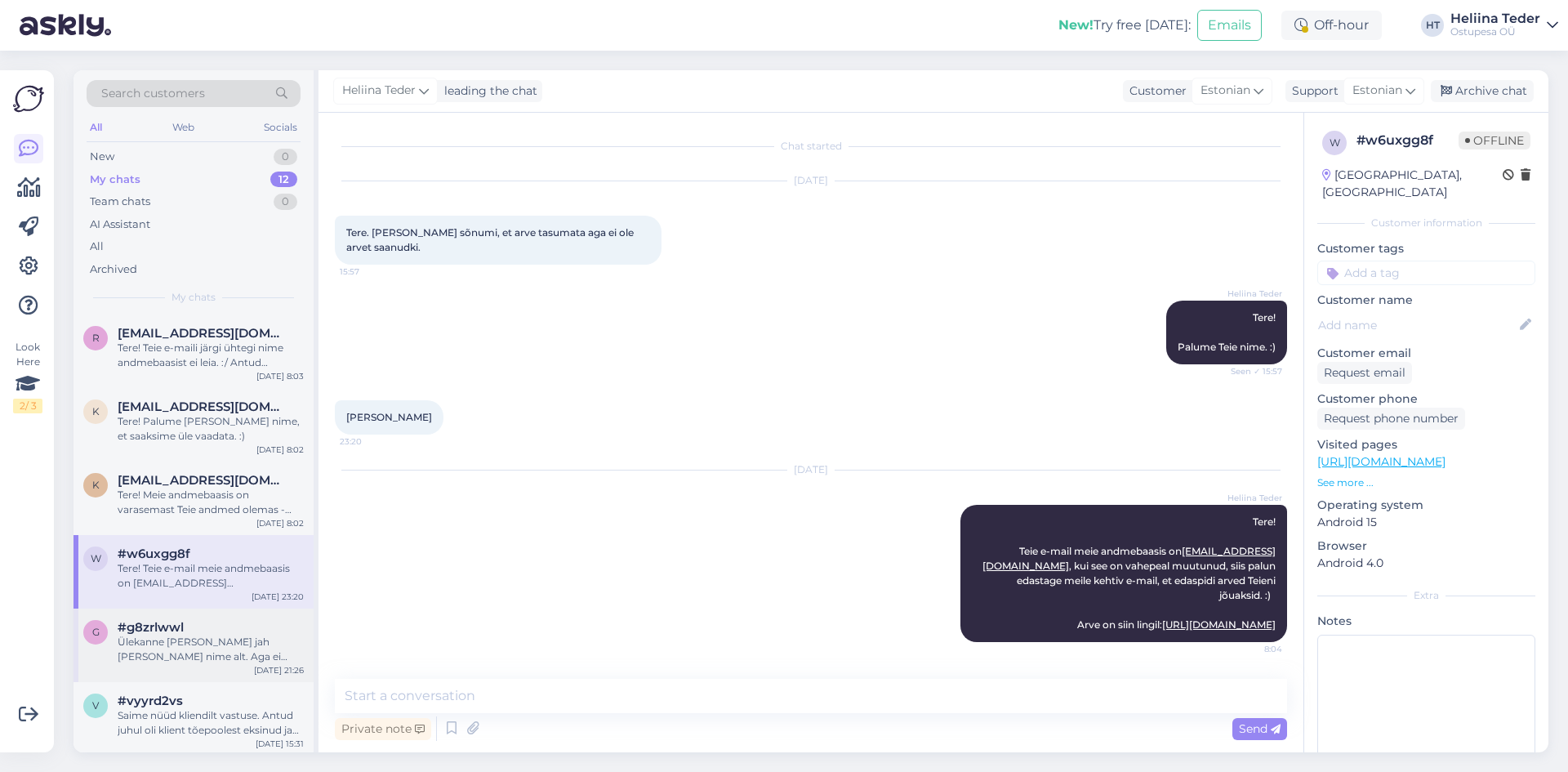
click at [191, 630] on div "#g8zrlwwl" at bounding box center [210, 628] width 186 height 15
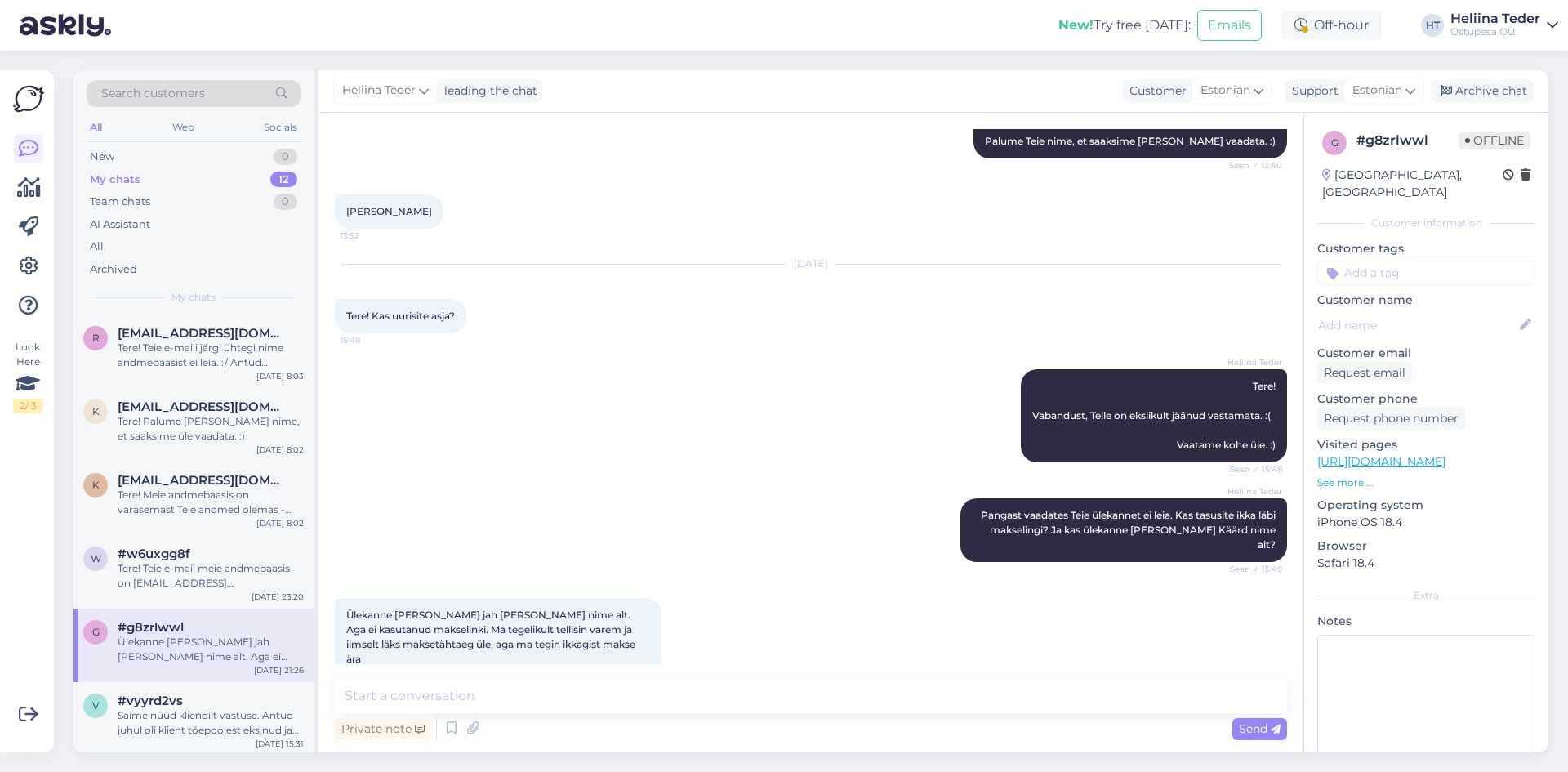
scroll to position [207, 0]
click at [507, 678] on div "Chat started [DATE] Tere! Ma [PERSON_NAME] tasunud [PERSON_NAME] eest, aga [PER…" at bounding box center [810, 432] width 985 height 640
click at [507, 686] on textarea at bounding box center [810, 696] width 952 height 34
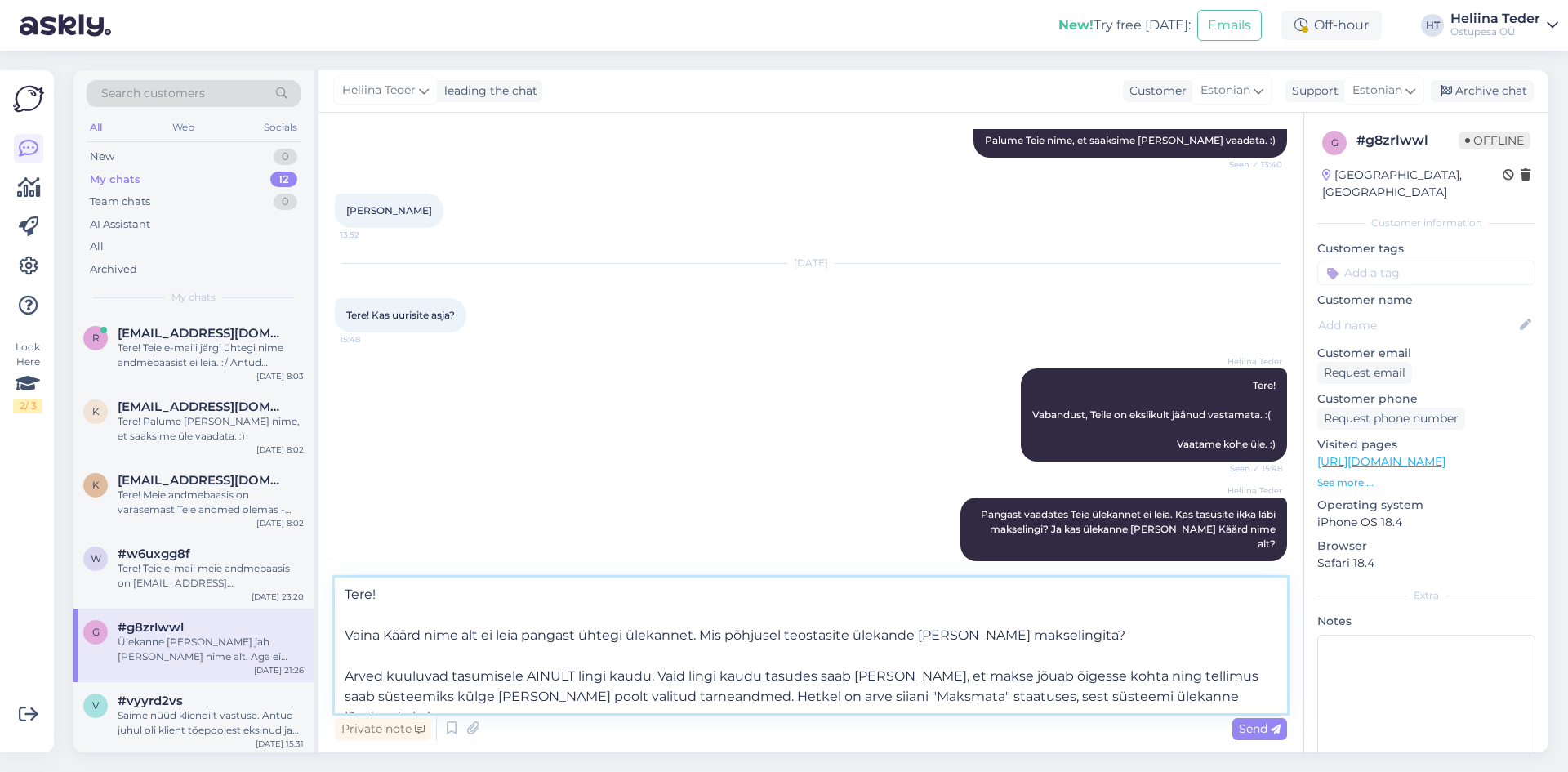
type textarea "Tere! Vaina Käärd nime alt ei leia pangast ühtegi ülekannet. Mis põhjusel teost…"
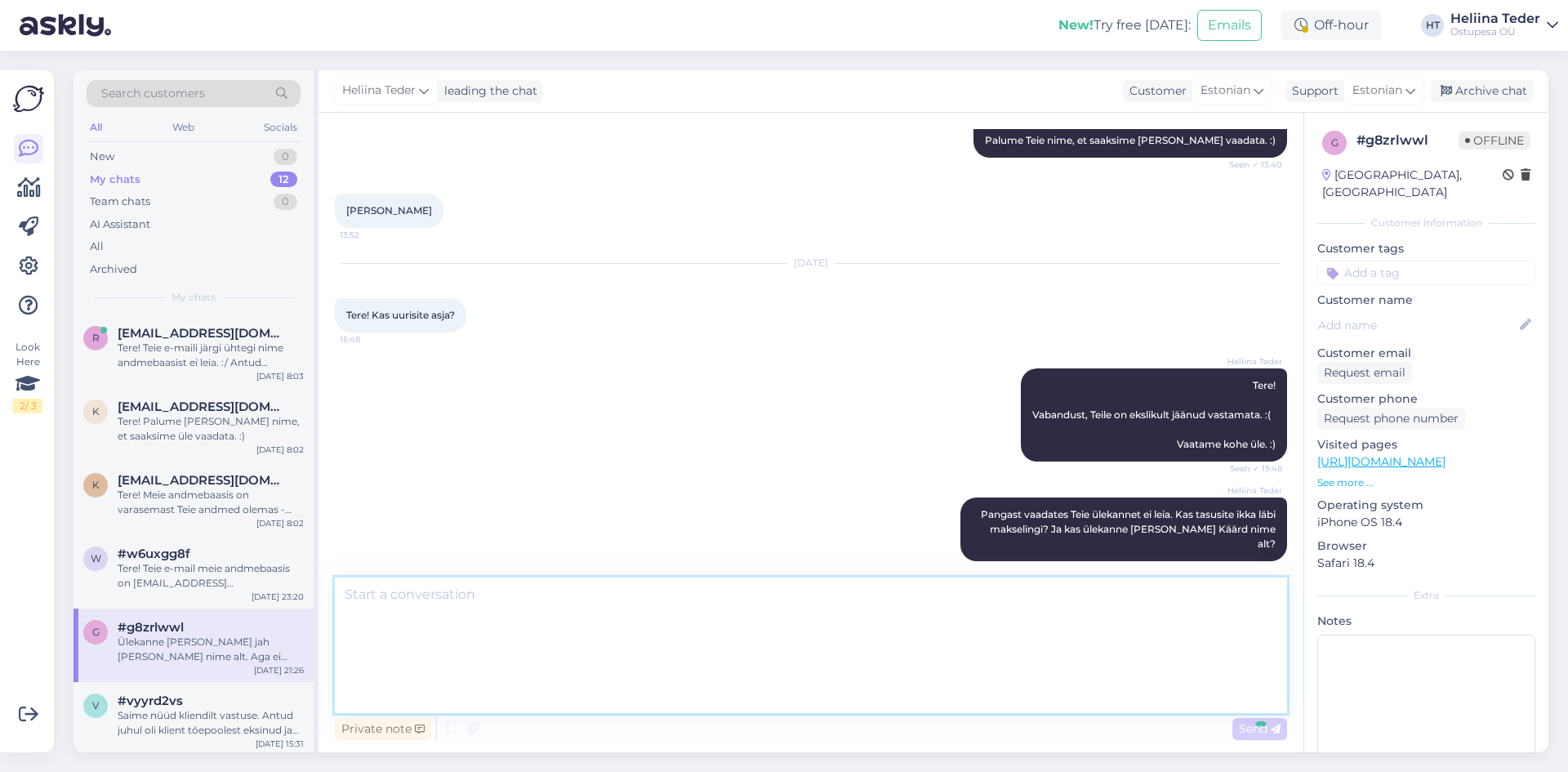
scroll to position [444, 0]
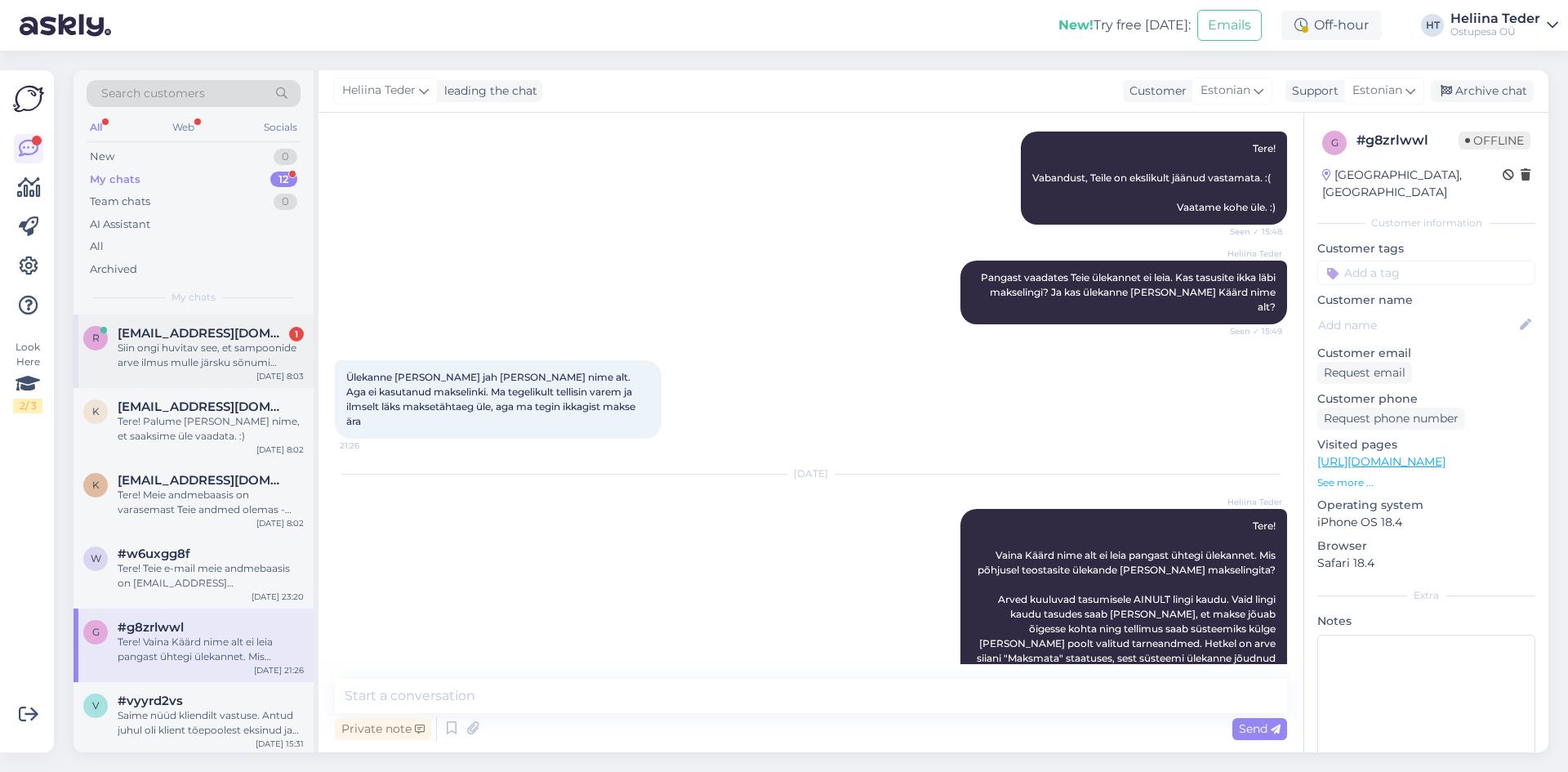
click at [228, 348] on div "Siin ongi huvitav see, et sampoonide arve ilmus mulle järsku sõnumi teavitusega…" at bounding box center [210, 355] width 186 height 29
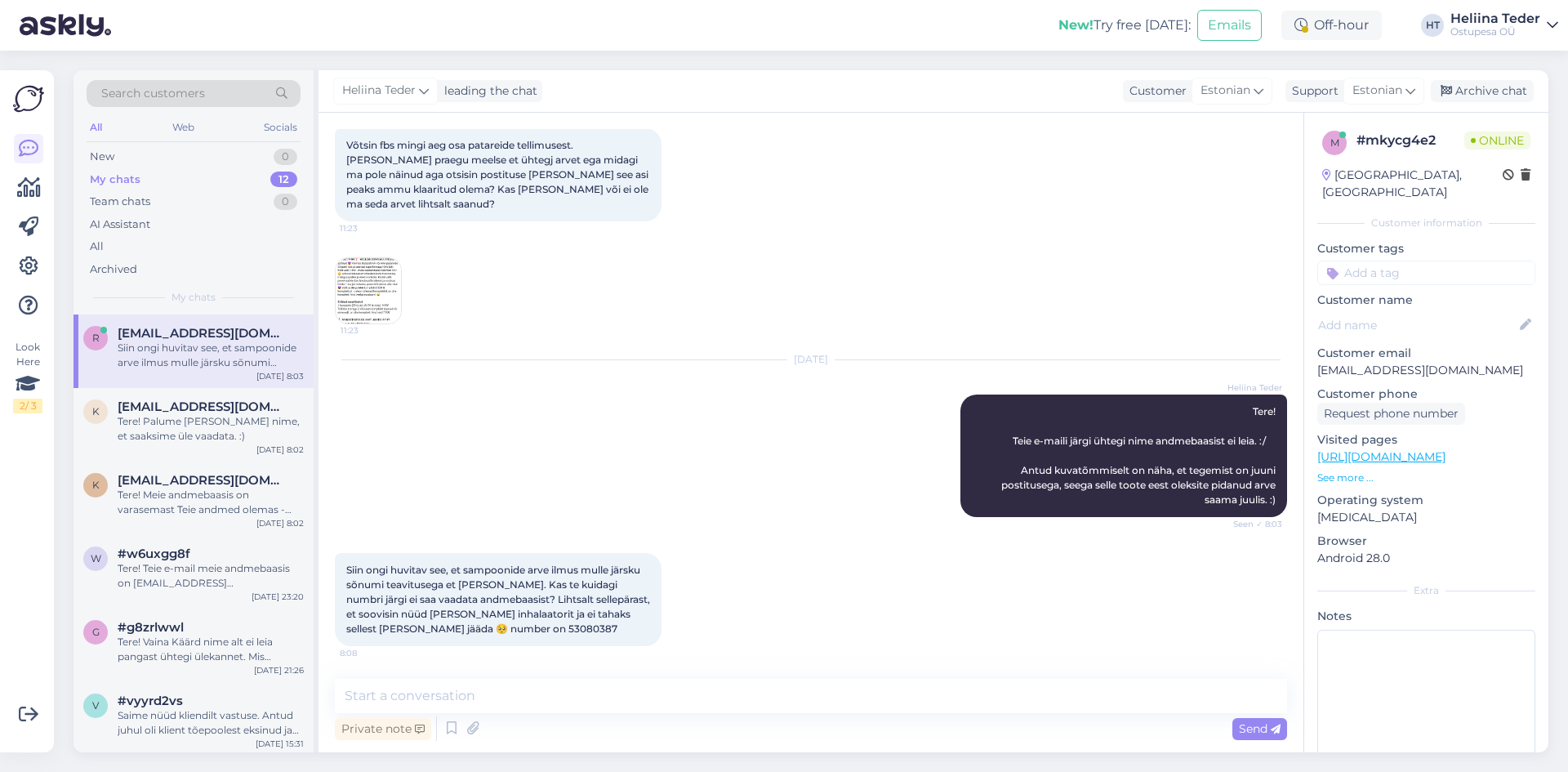
scroll to position [73, 0]
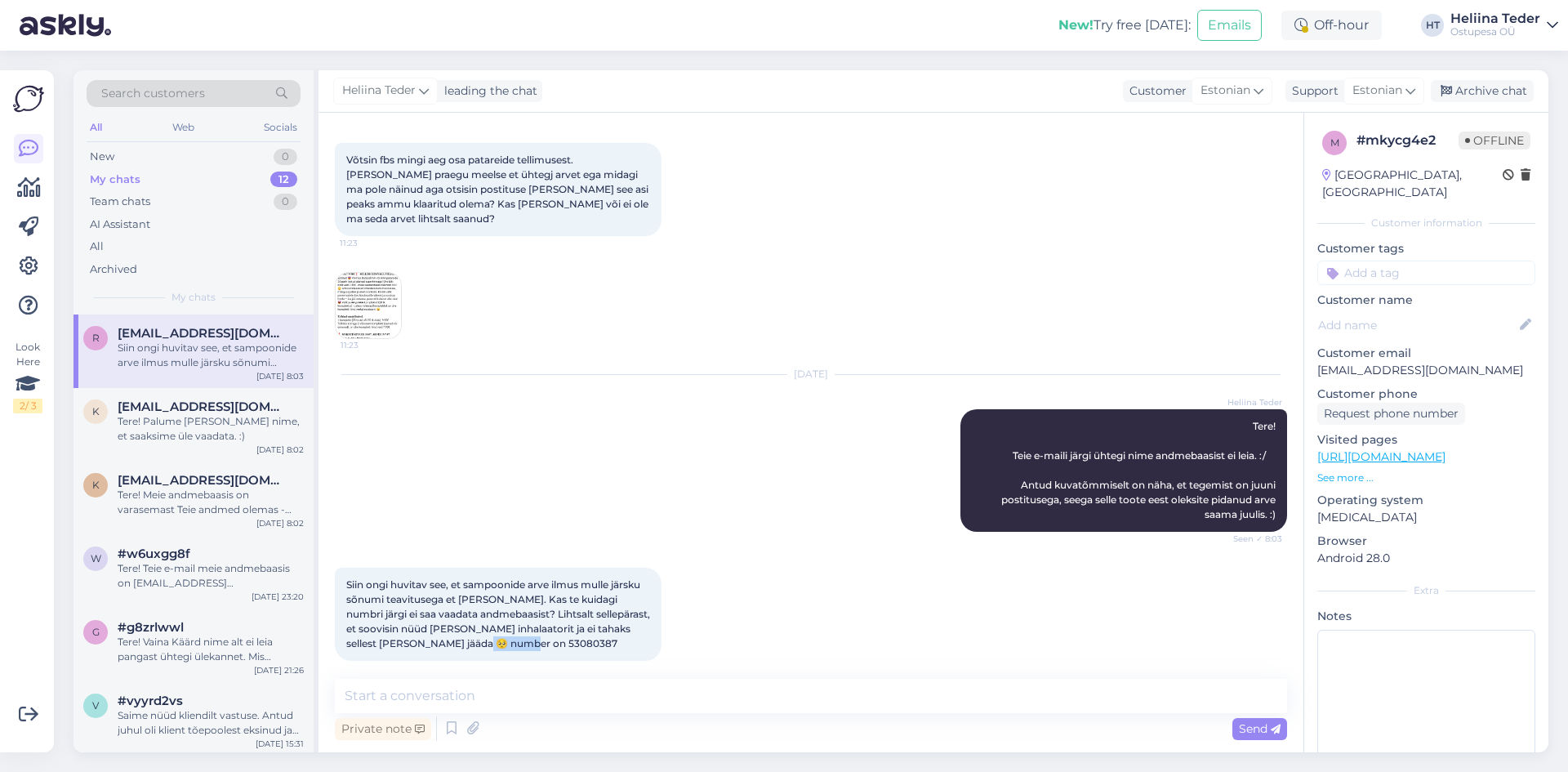
drag, startPoint x: 595, startPoint y: 628, endPoint x: 544, endPoint y: 627, distance: 51.0
click at [544, 627] on div "Siin ongi huvitav see, et sampoonide arve ilmus mulle järsku sõnumi teavitusega…" at bounding box center [498, 613] width 326 height 93
copy span "3080387"
click at [415, 691] on textarea at bounding box center [810, 696] width 952 height 34
paste textarea "[PERSON_NAME]"
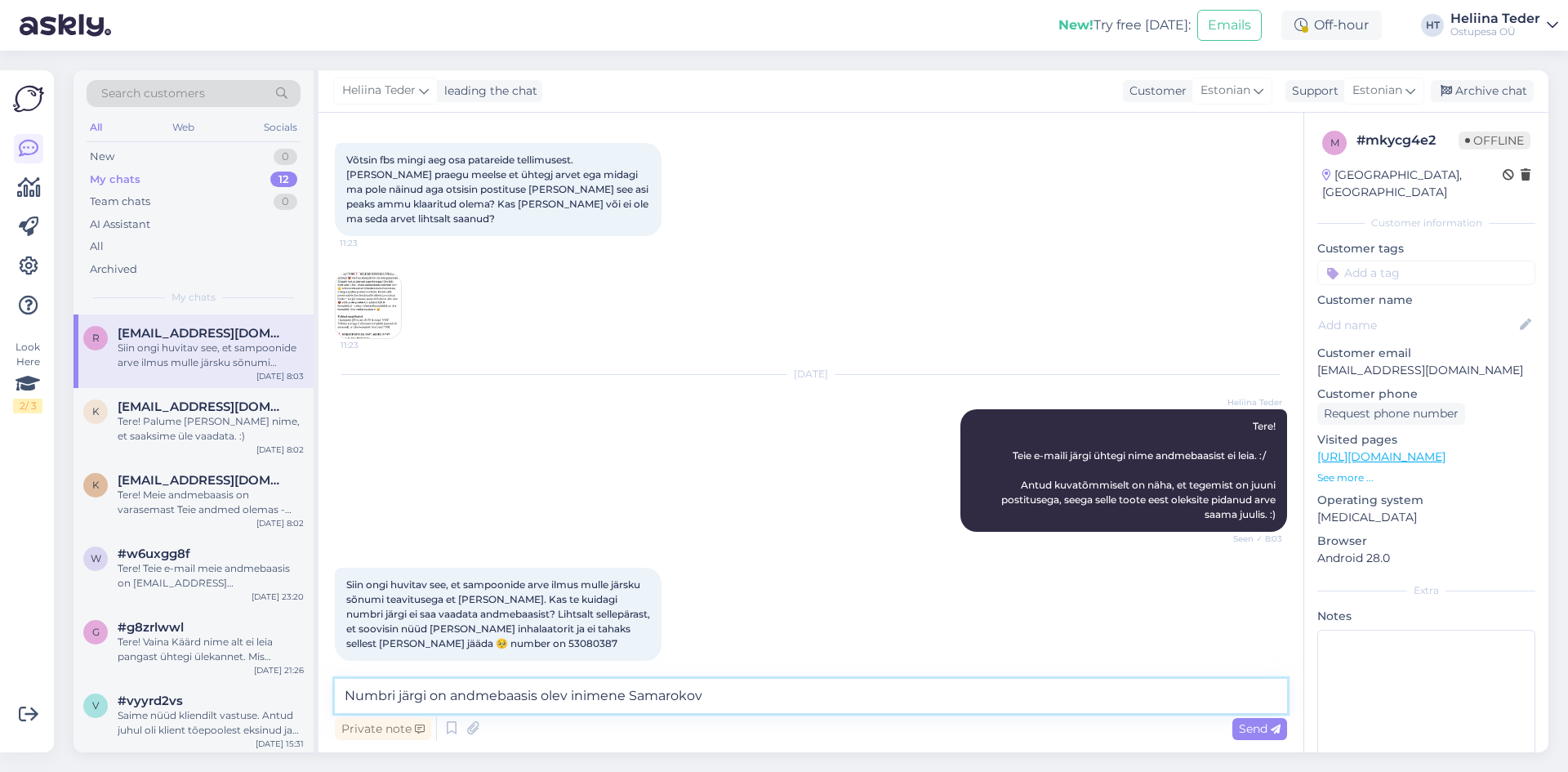
click at [632, 699] on textarea "Numbri järgi on andmebaasis olev inimene Samarokov" at bounding box center [810, 696] width 952 height 34
click at [810, 700] on textarea "Numbri järgi on andmebaasis olev inimene [PERSON_NAME]" at bounding box center [810, 696] width 952 height 34
paste textarea "[EMAIL_ADDRESS][DOMAIN_NAME]"
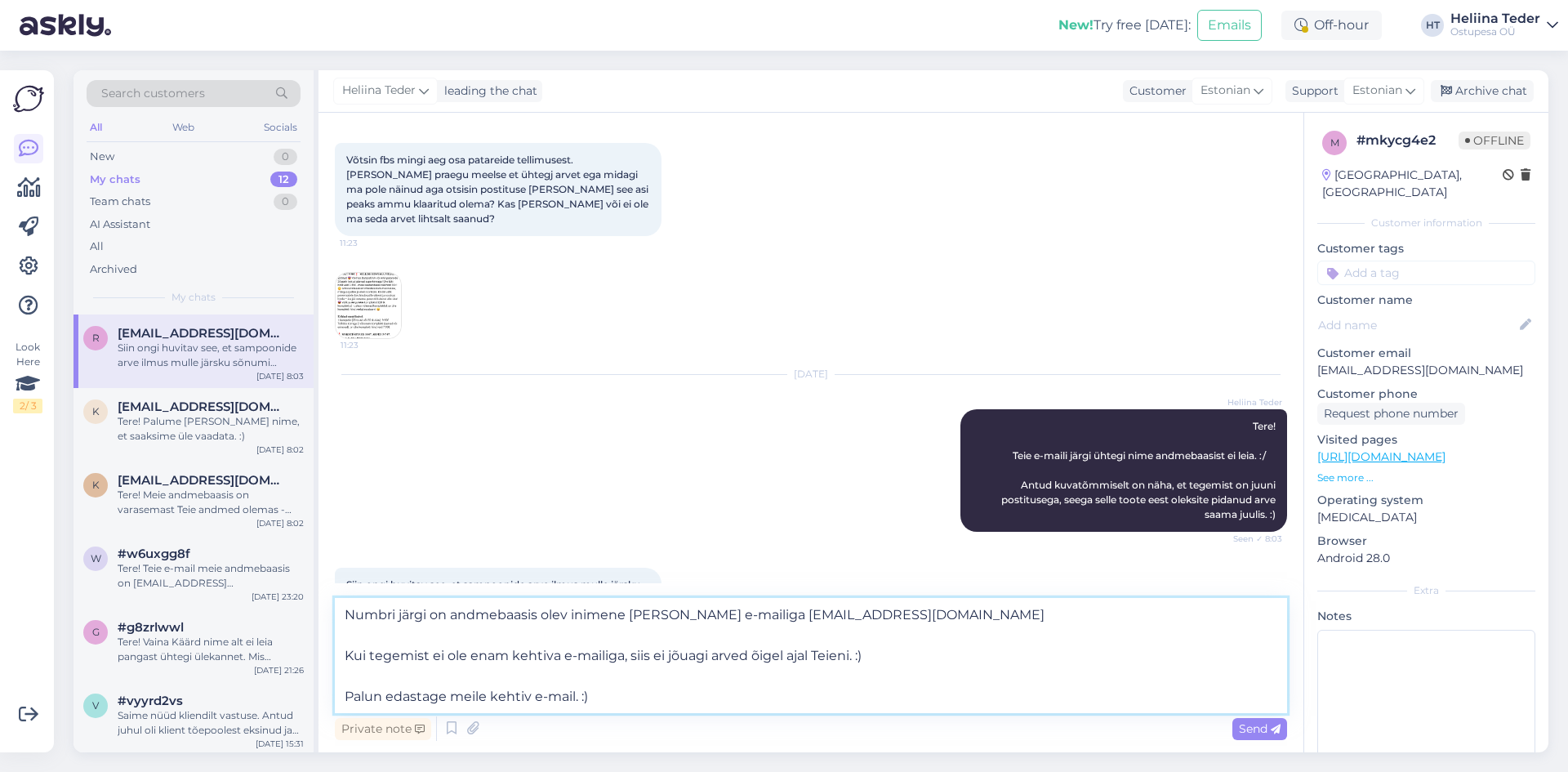
type textarea "Numbri järgi on andmebaasis olev inimene [PERSON_NAME] e-mailiga [EMAIL_ADDRESS…"
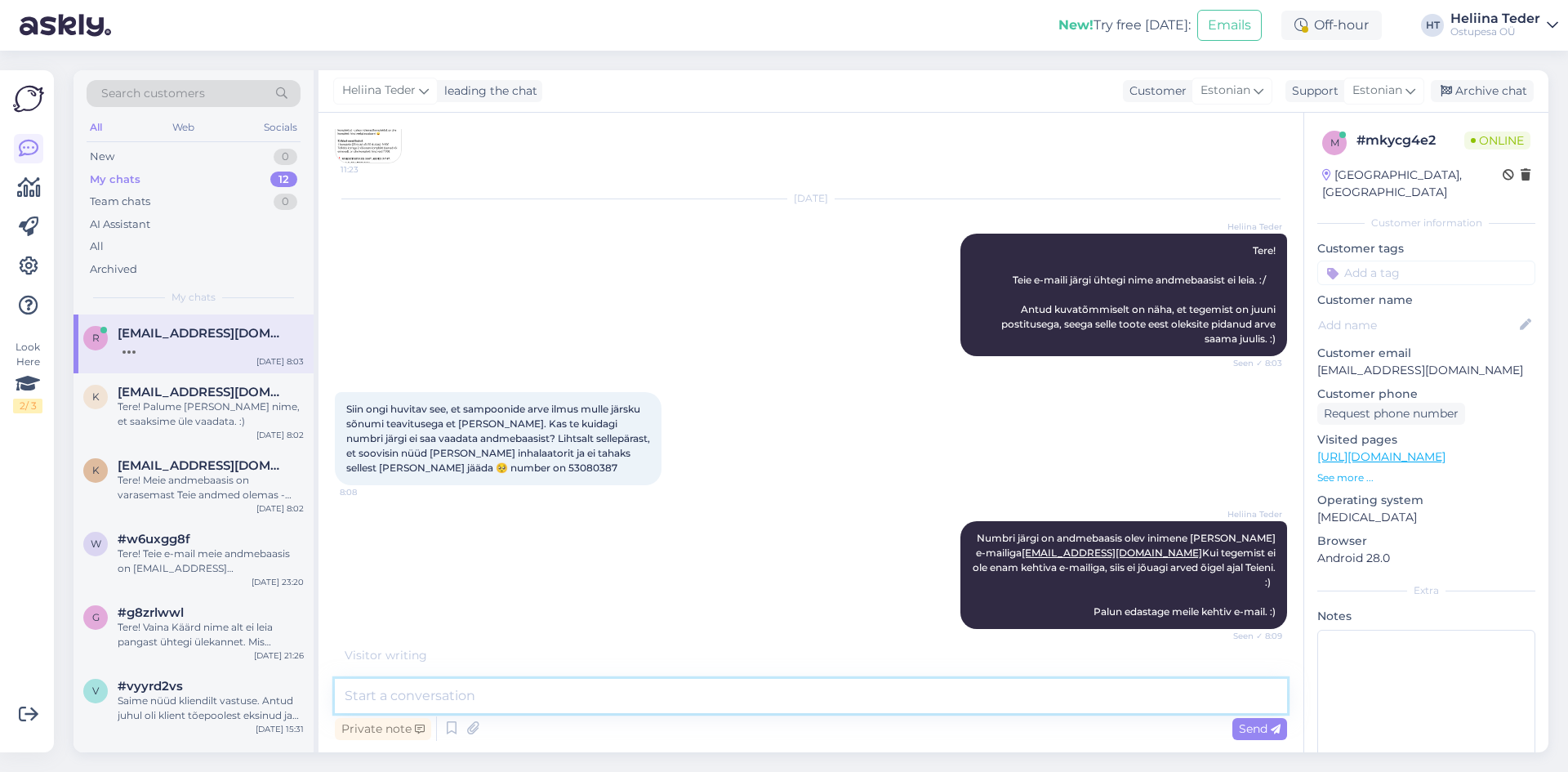
scroll to position [301, 0]
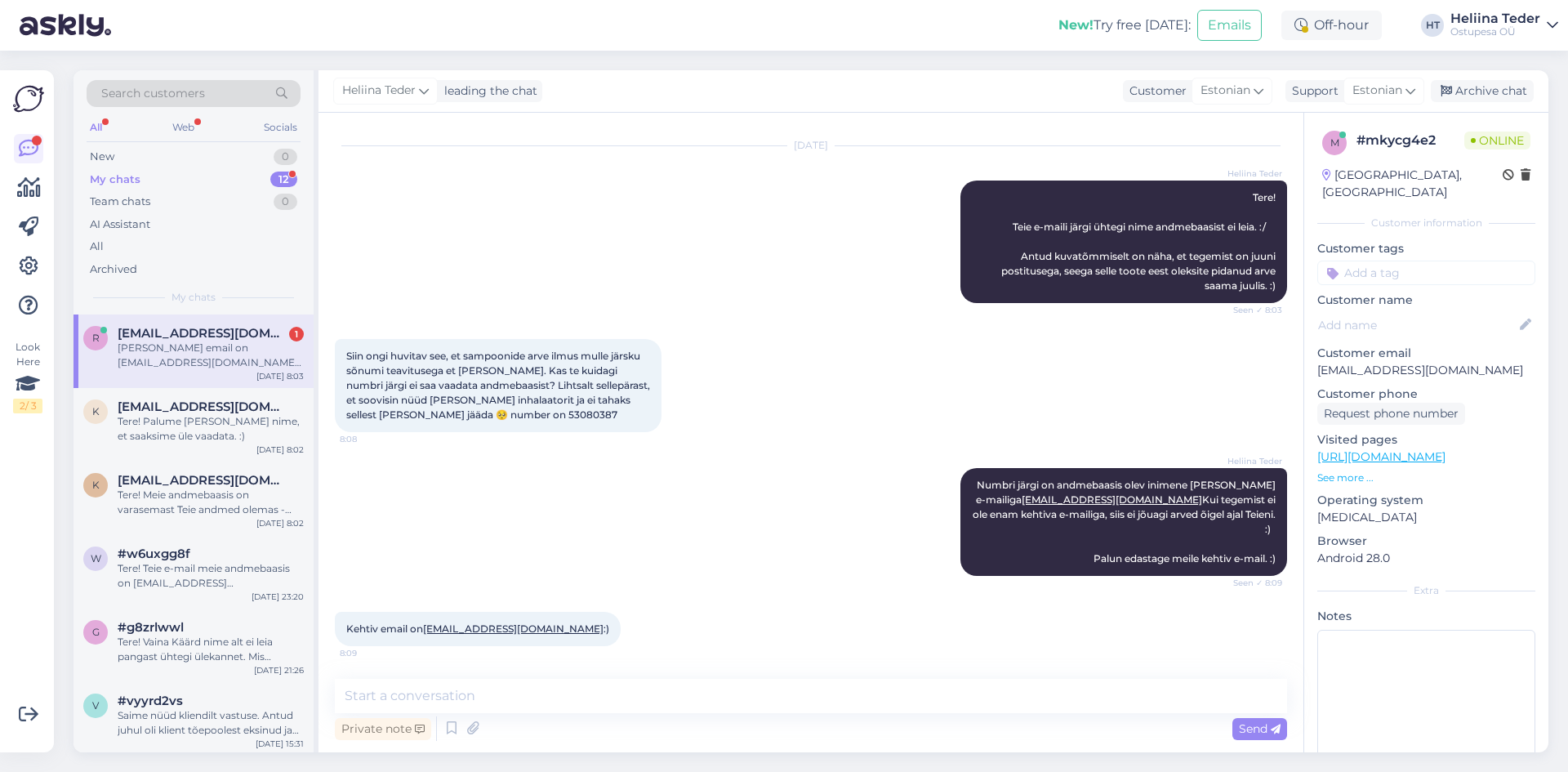
drag, startPoint x: 563, startPoint y: 629, endPoint x: 428, endPoint y: 630, distance: 135.0
click at [428, 630] on div "[PERSON_NAME] email on [EMAIL_ADDRESS][DOMAIN_NAME] :) 8:09" at bounding box center [477, 629] width 286 height 34
click at [428, 631] on link "[EMAIL_ADDRESS][DOMAIN_NAME]" at bounding box center [512, 628] width 180 height 12
click at [674, 623] on div "[PERSON_NAME] email on [EMAIL_ADDRESS][DOMAIN_NAME] :) 8:09" at bounding box center [810, 629] width 952 height 70
click at [562, 631] on div "[PERSON_NAME] email on [EMAIL_ADDRESS][DOMAIN_NAME] :) 8:09" at bounding box center [477, 629] width 286 height 34
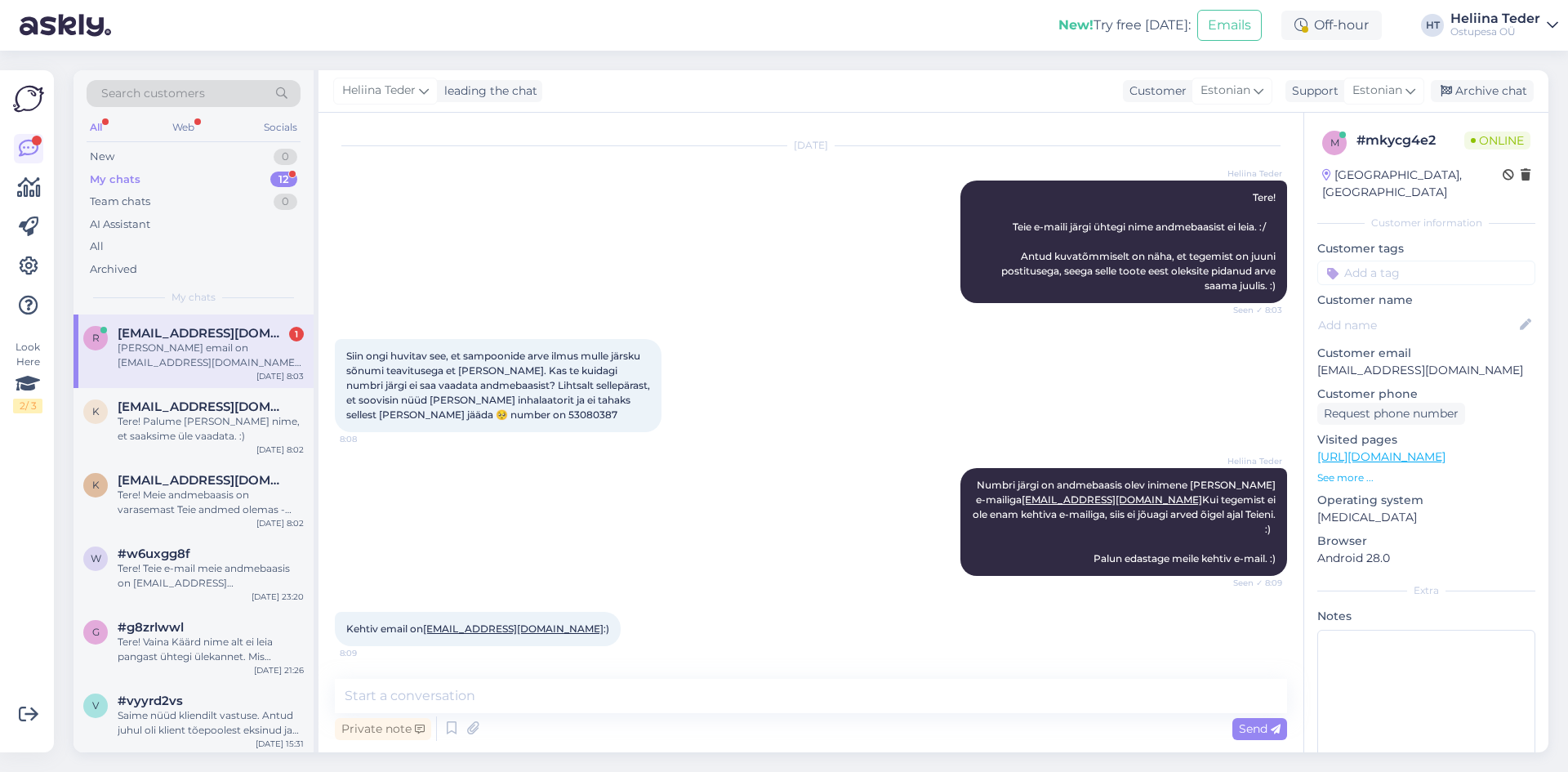
drag, startPoint x: 496, startPoint y: 631, endPoint x: 427, endPoint y: 629, distance: 69.0
click at [427, 629] on div "[PERSON_NAME] email on [EMAIL_ADDRESS][DOMAIN_NAME] :) 8:09" at bounding box center [477, 629] width 286 height 34
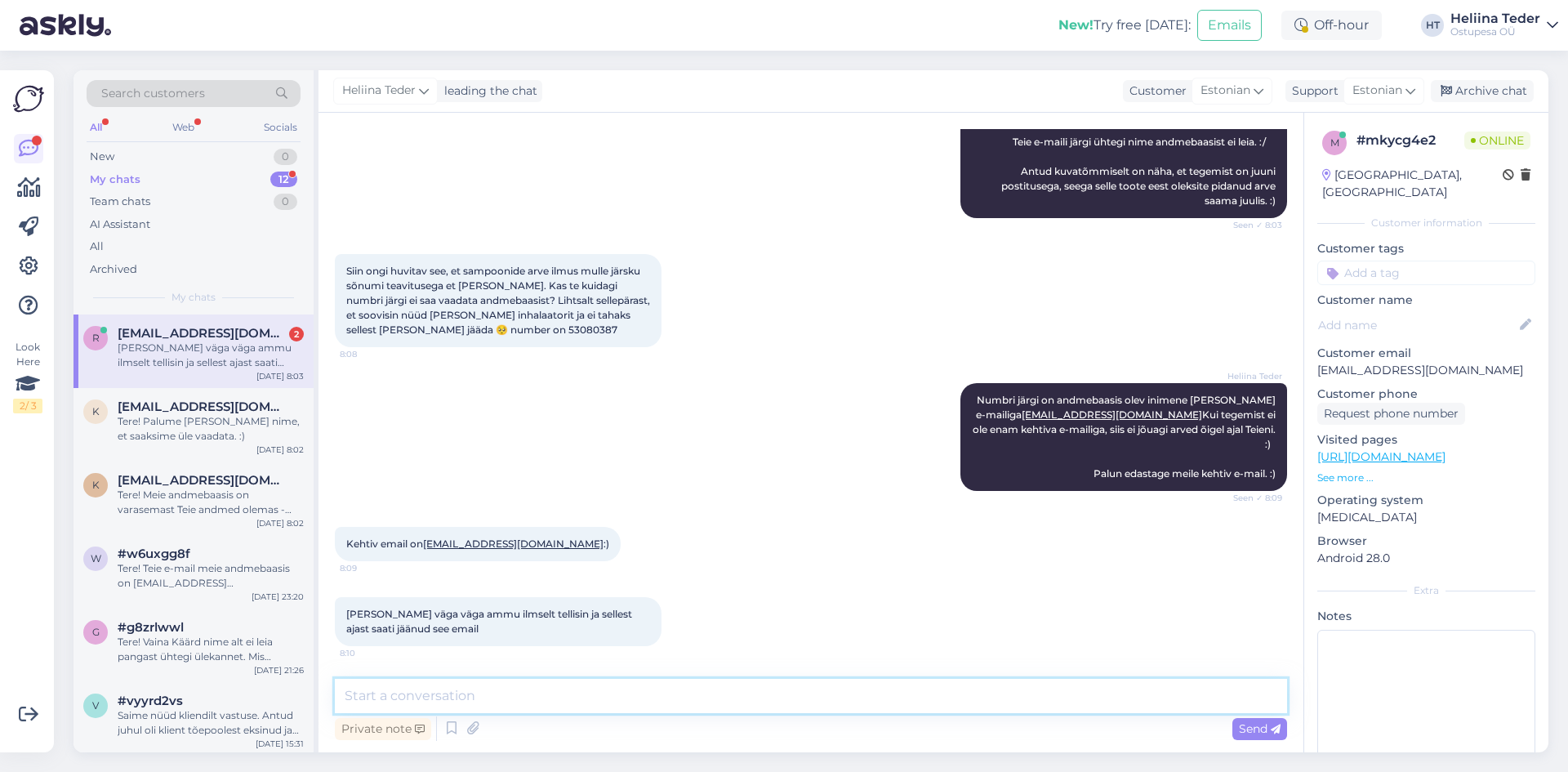
click at [496, 713] on textarea at bounding box center [810, 696] width 952 height 34
type textarea "Täname e-maili eest. Kinnitame, et see on muudetud. :)"
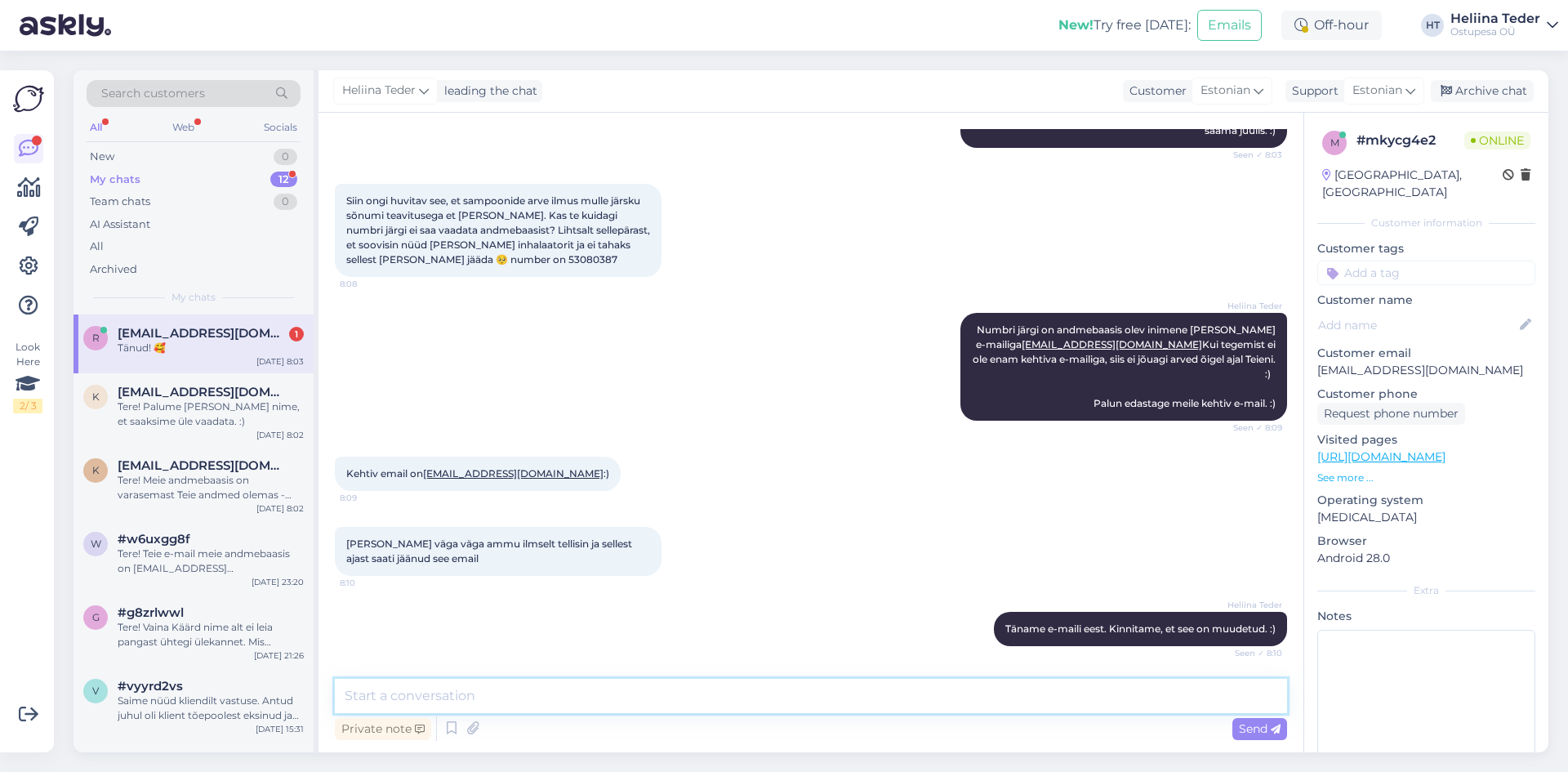
scroll to position [527, 0]
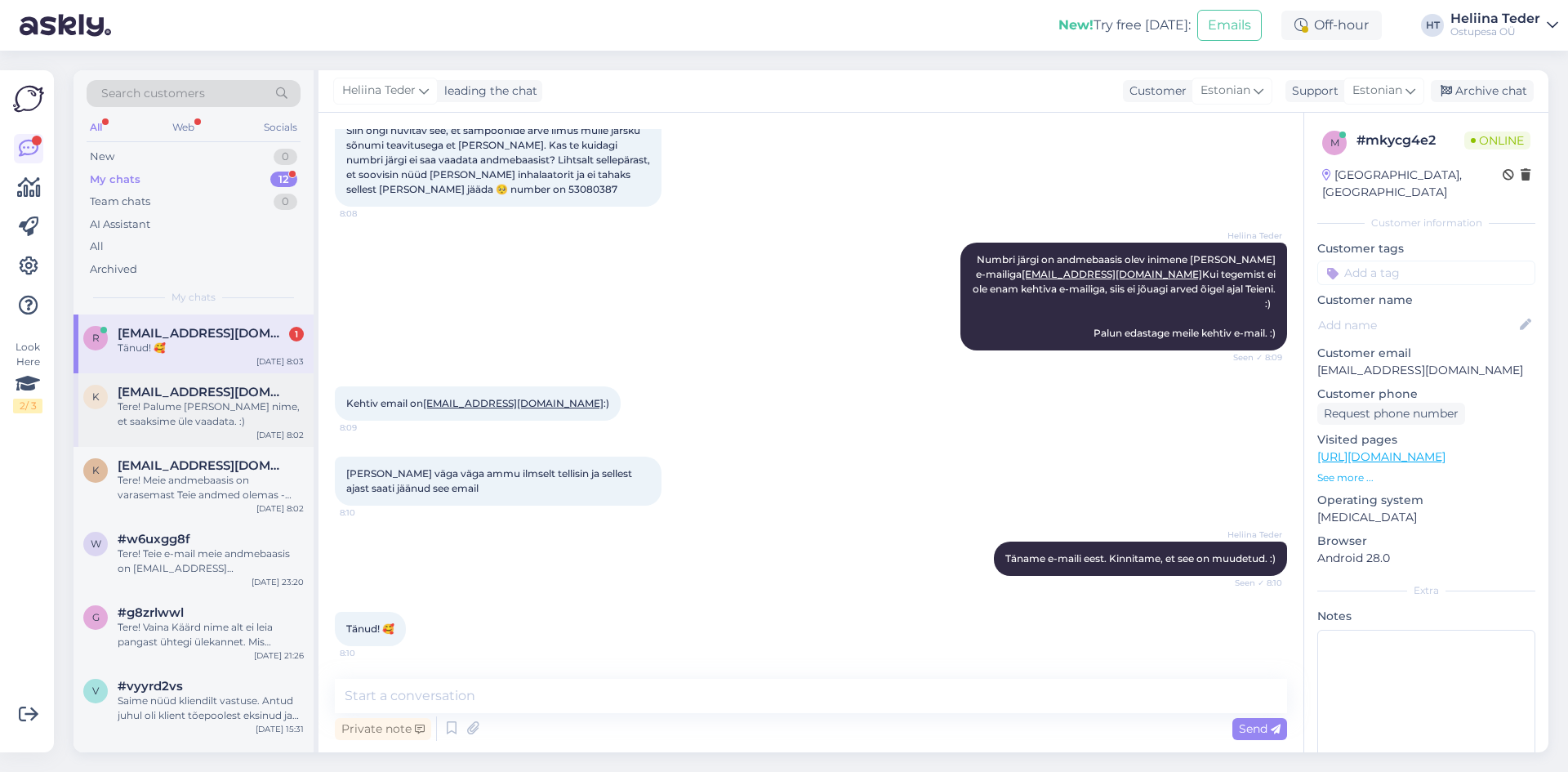
click at [220, 400] on div "Tere! Palume [PERSON_NAME] nime, et saaksime üle vaadata. :)" at bounding box center [210, 413] width 186 height 29
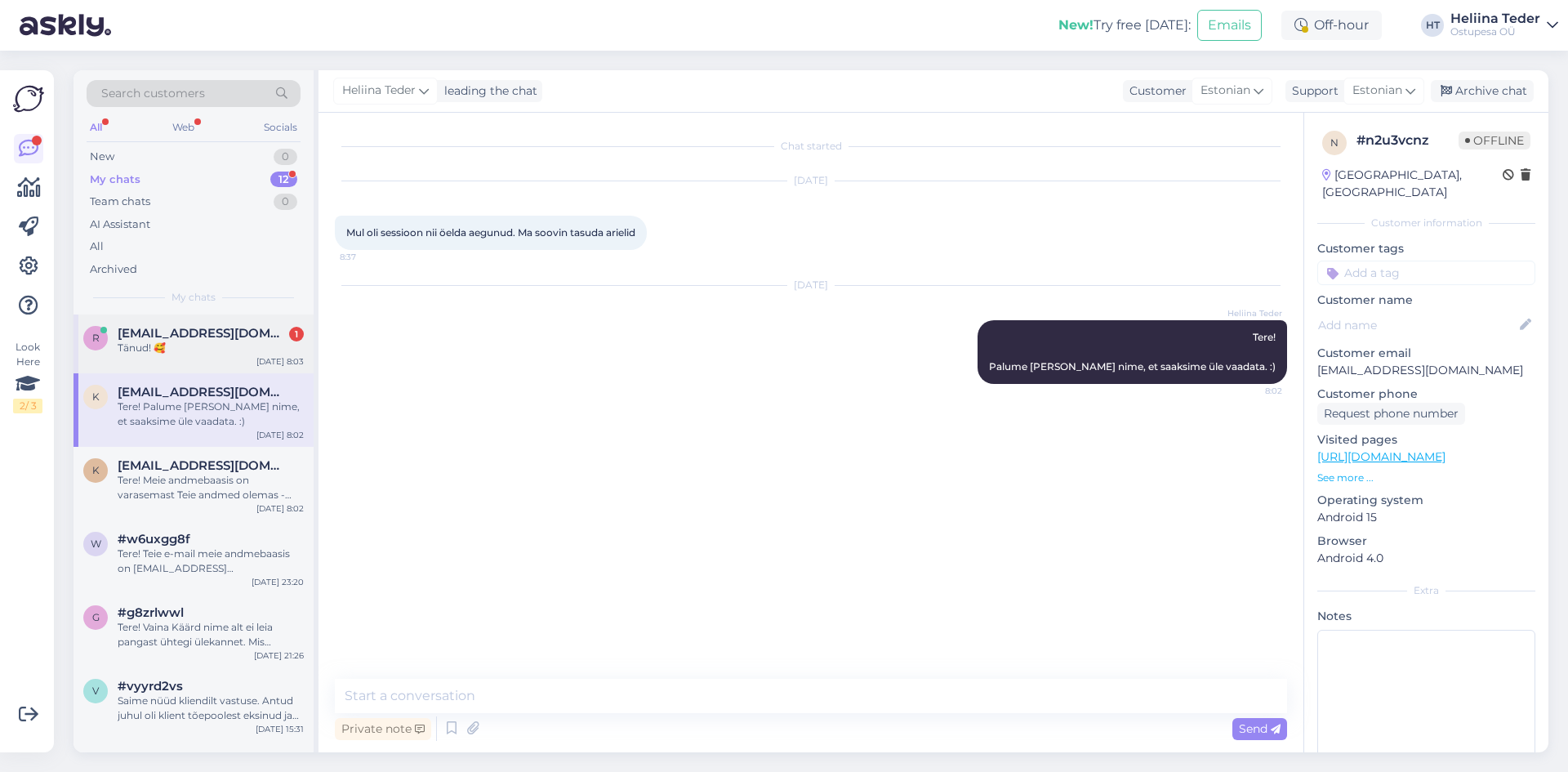
click at [196, 341] on div "Tänud! 🥰" at bounding box center [210, 348] width 186 height 15
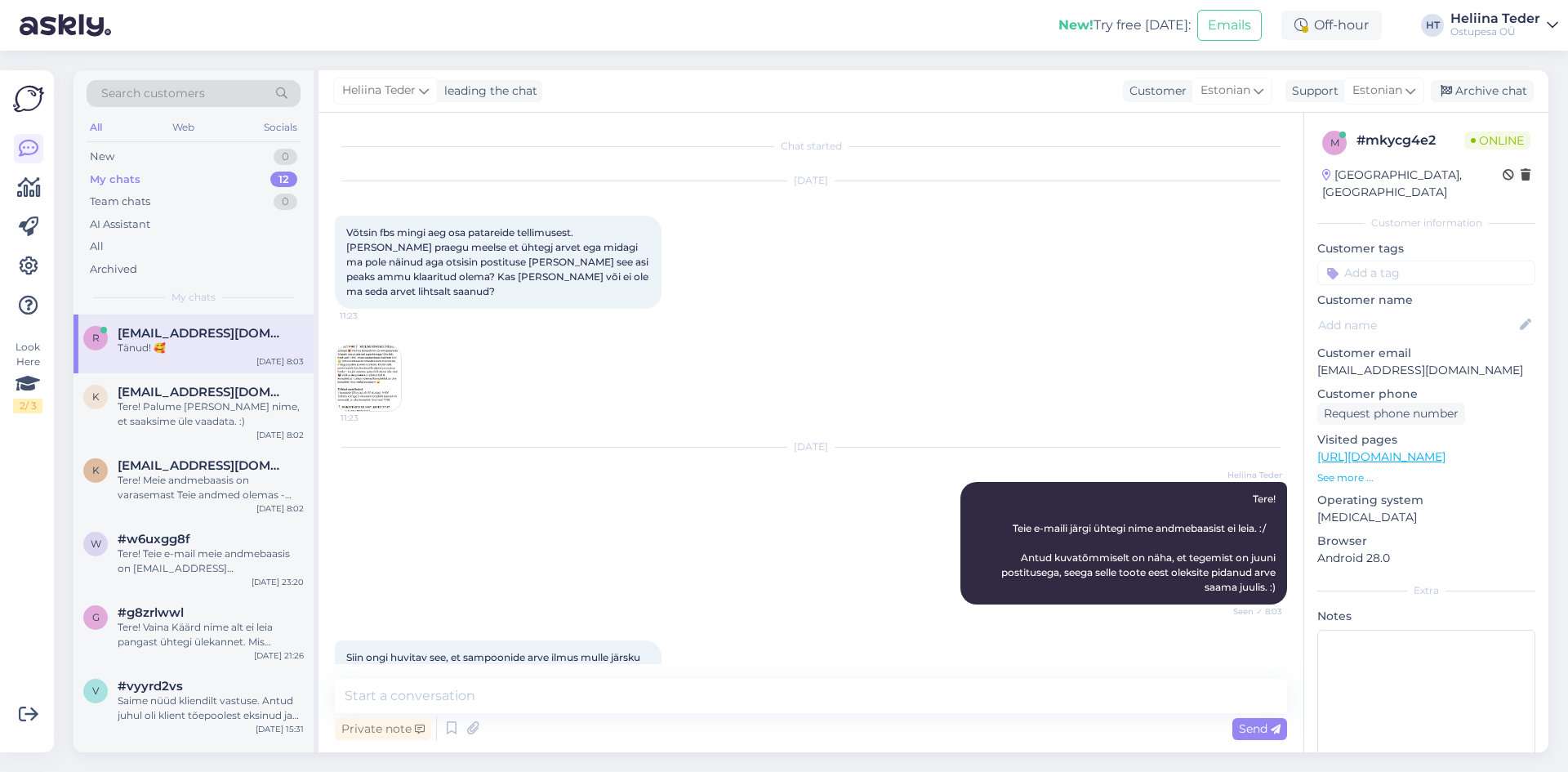
scroll to position [286, 0]
